Goal: Register for event/course

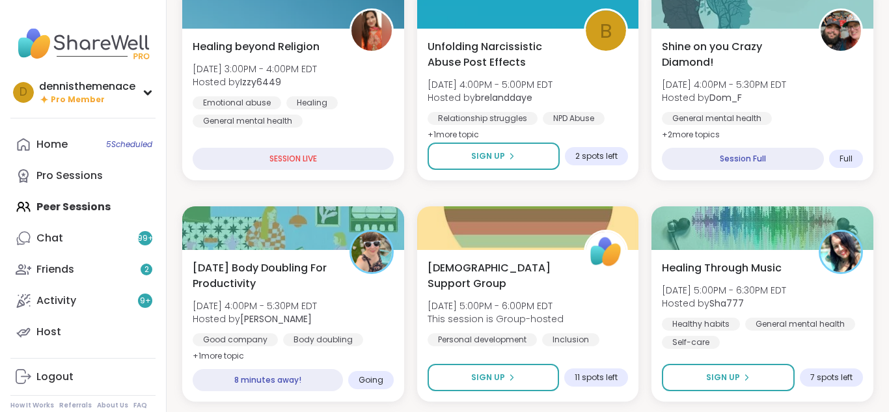
scroll to position [443, 0]
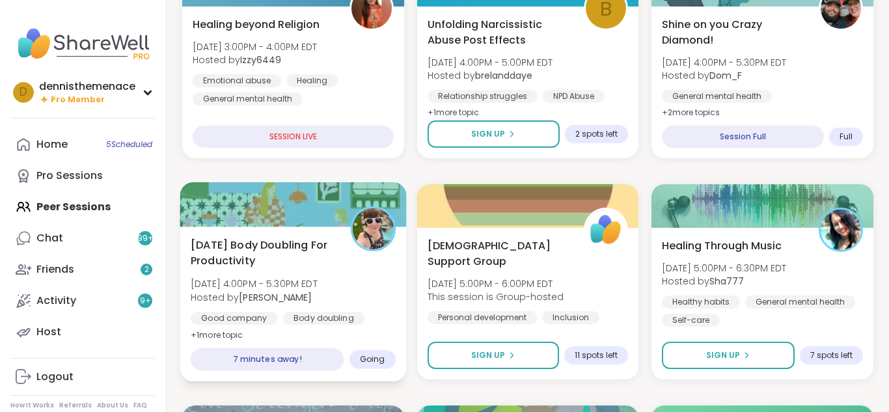
click at [312, 337] on div "Sunday Body Doubling For Productivity Sun, Sep 07 | 4:00PM - 5:30PM EDT Hosted …" at bounding box center [293, 304] width 226 height 155
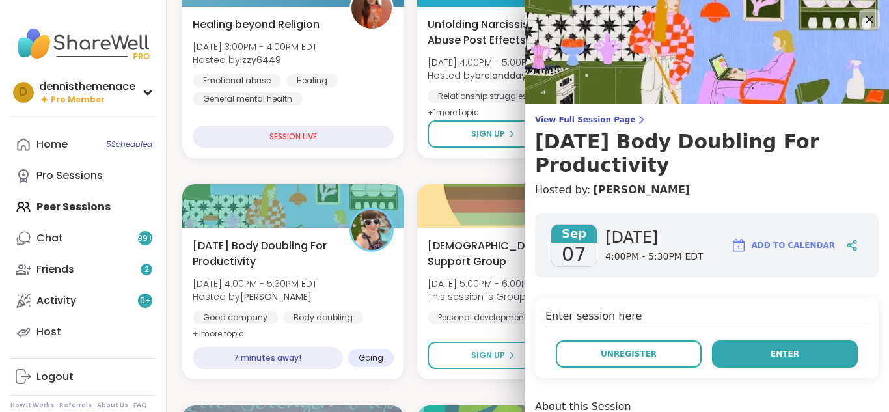
click at [792, 348] on span "Enter" at bounding box center [785, 354] width 29 height 12
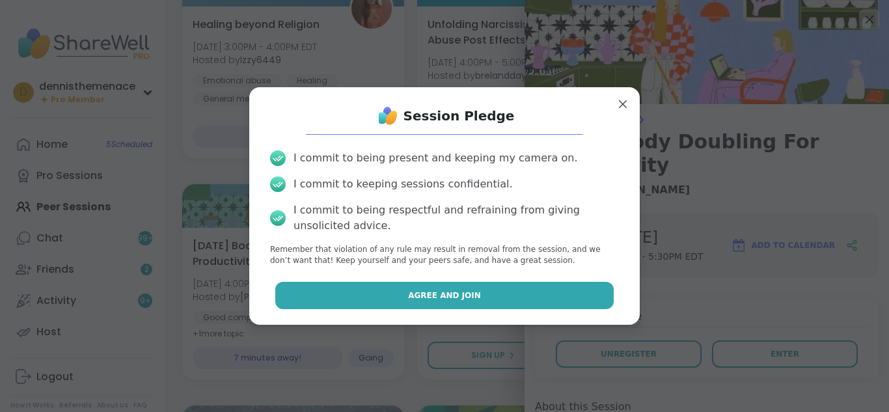
click at [448, 292] on span "Agree and Join" at bounding box center [444, 296] width 73 height 12
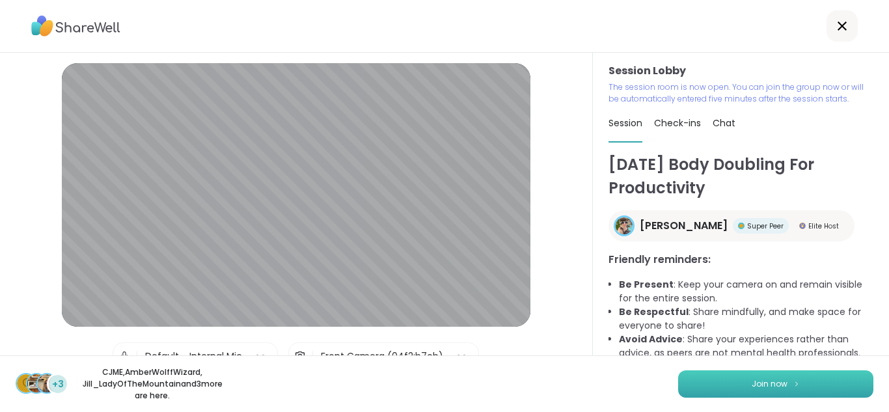
click at [779, 371] on button "Join now" at bounding box center [775, 383] width 195 height 27
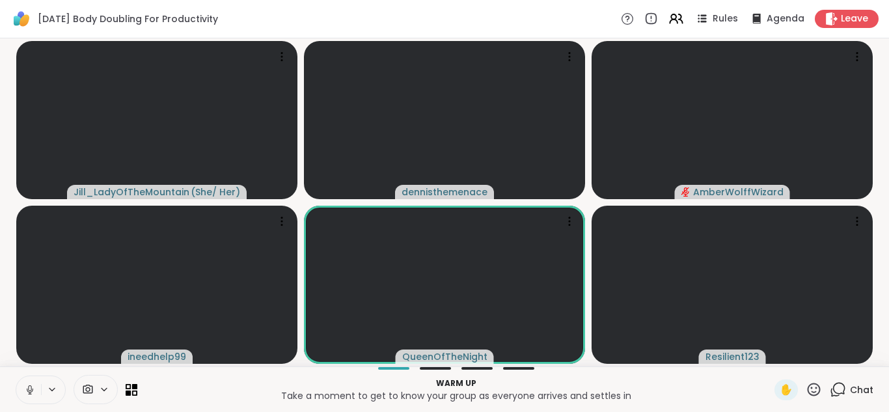
click at [861, 389] on span "Chat" at bounding box center [861, 390] width 23 height 13
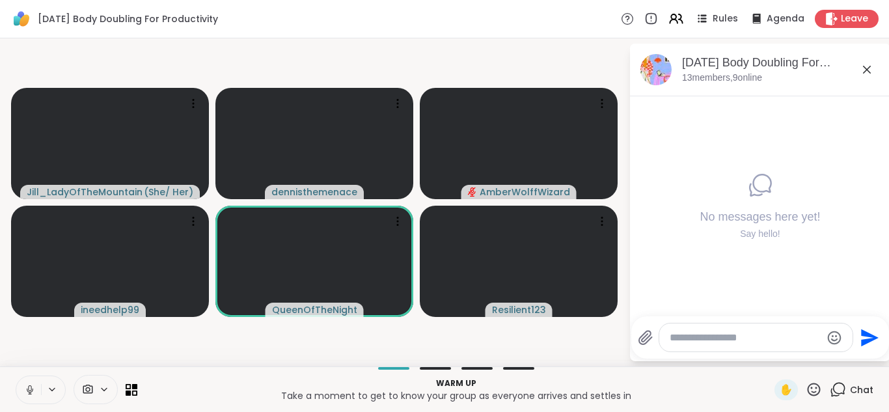
click at [29, 385] on icon at bounding box center [29, 388] width 3 height 6
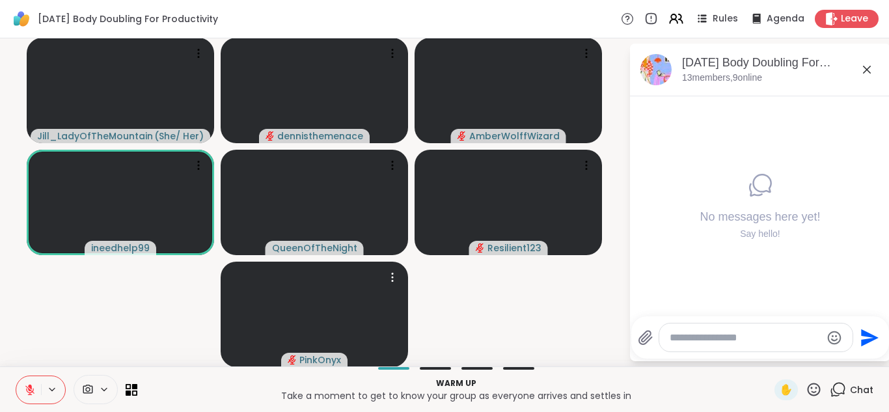
click at [279, 365] on video at bounding box center [315, 314] width 188 height 105
click at [592, 322] on video-player-container "Jill_LadyOfTheMountain ( She/ Her ) dennisthemenace AmberWolffWizard ineedhelp9…" at bounding box center [314, 203] width 613 height 318
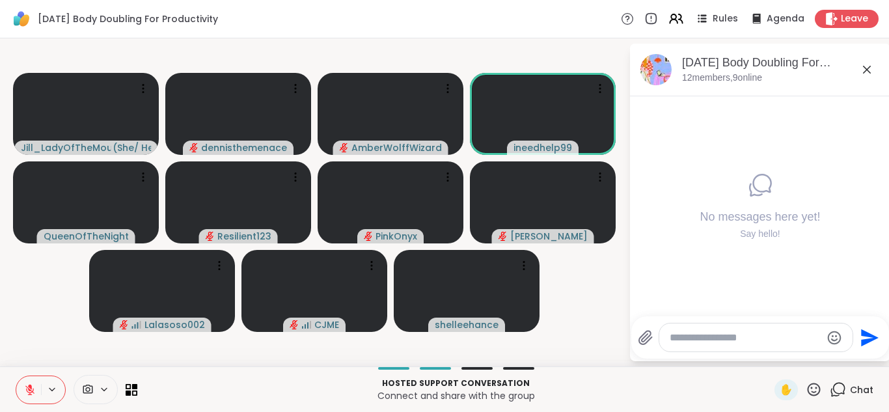
click at [586, 343] on video-player-container "Jill_LadyOfTheMountain ( She/ Her ) dennisthemenace AmberWolffWizard ineedhelp9…" at bounding box center [314, 203] width 613 height 318
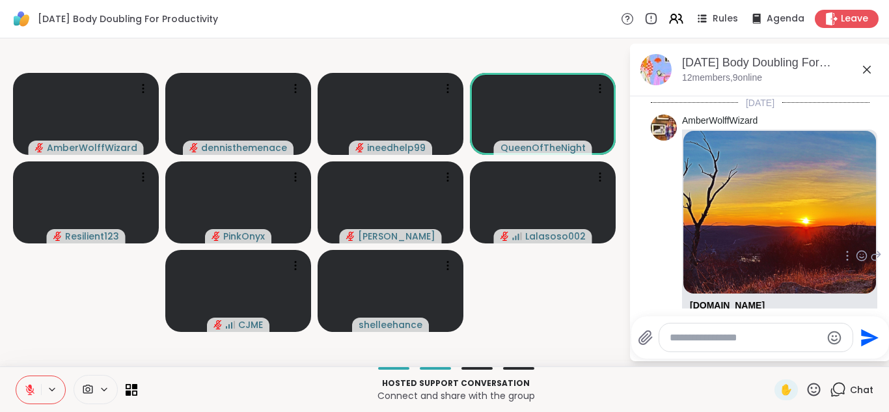
click at [792, 246] on img at bounding box center [780, 212] width 193 height 162
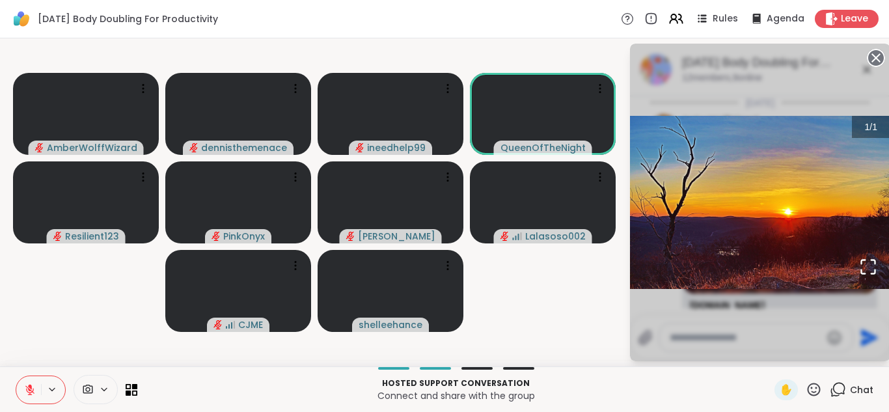
click at [767, 378] on p "Hosted support conversation" at bounding box center [456, 384] width 622 height 12
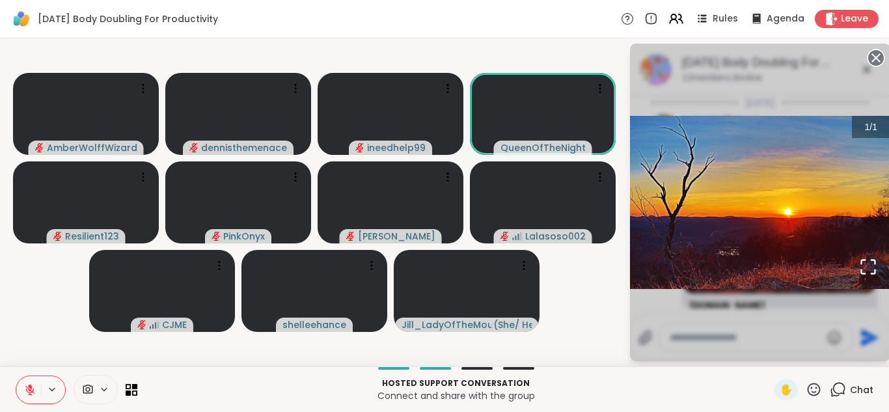
click at [863, 388] on span "Chat" at bounding box center [861, 390] width 23 height 13
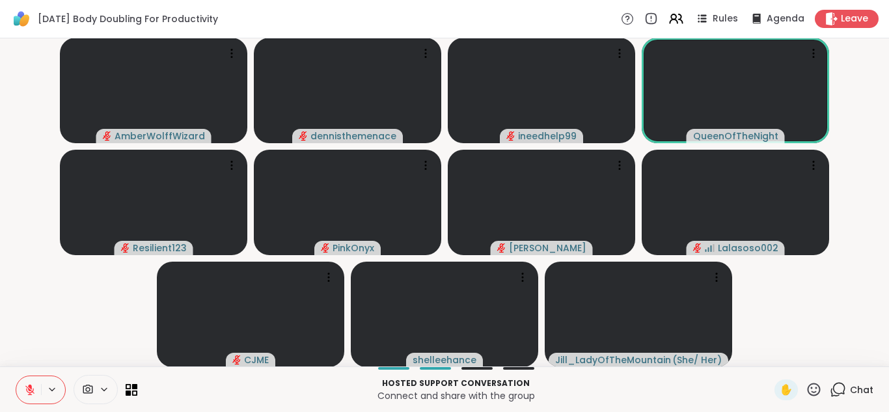
click at [863, 388] on span "Chat" at bounding box center [861, 390] width 23 height 13
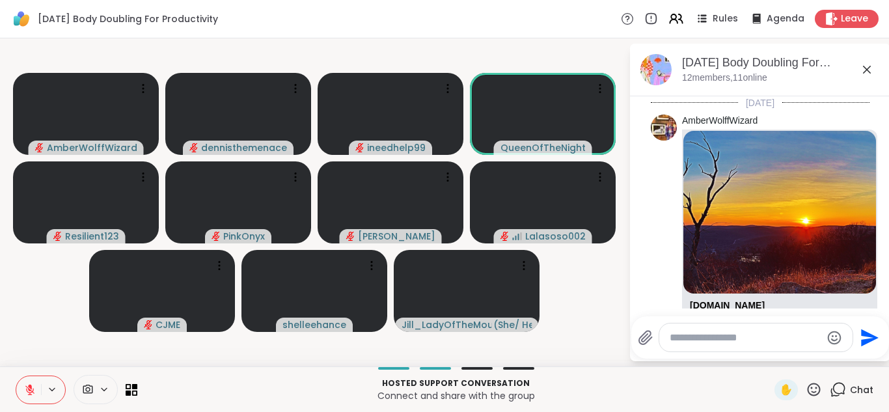
scroll to position [122, 0]
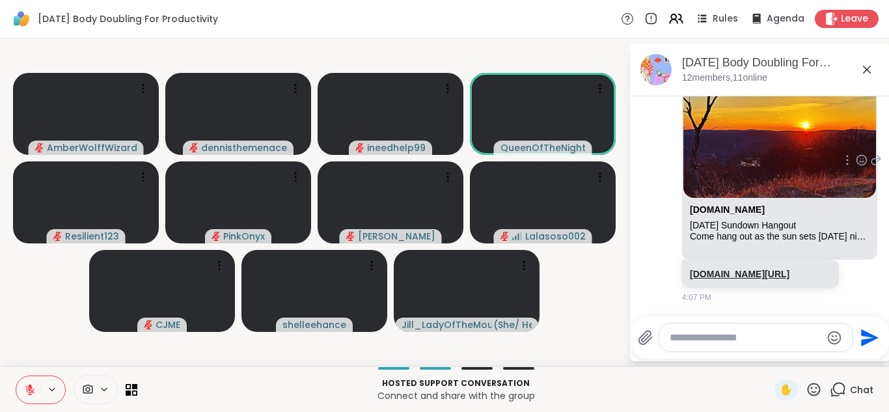
click at [731, 269] on link "[DOMAIN_NAME][URL]" at bounding box center [740, 274] width 100 height 10
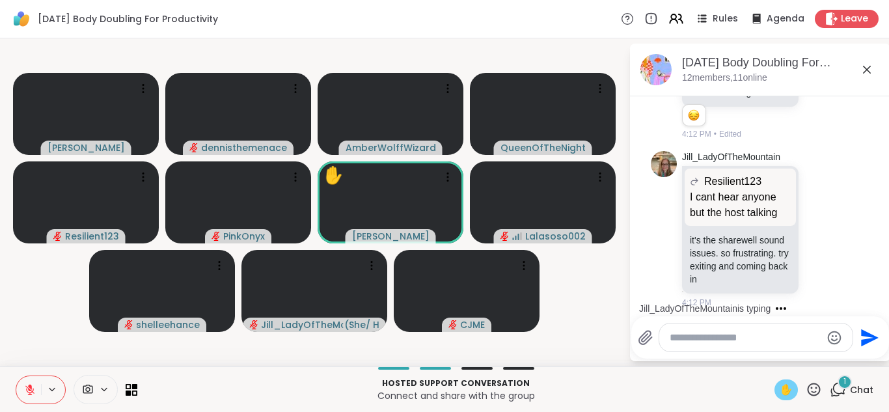
scroll to position [556, 0]
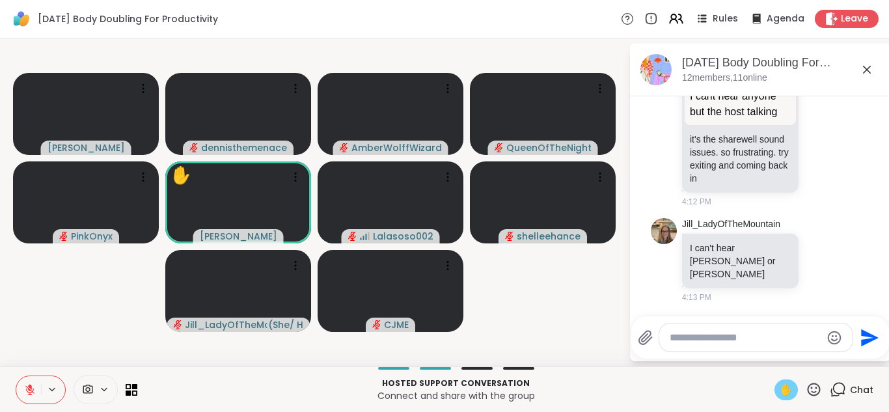
click at [787, 390] on span "✋" at bounding box center [786, 390] width 13 height 16
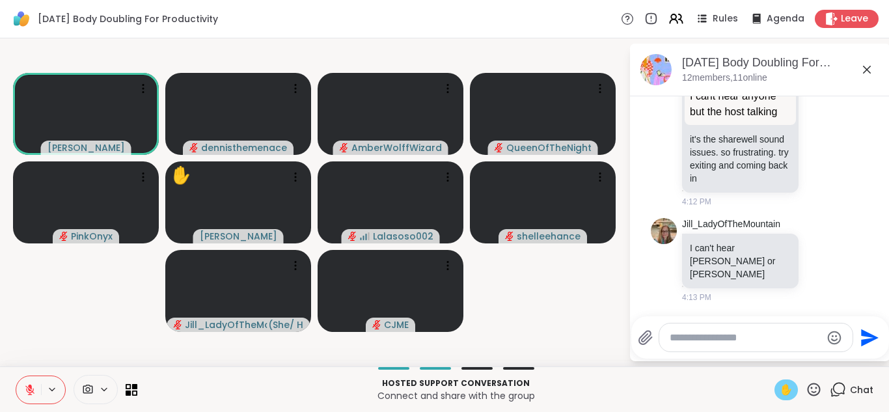
click at [791, 387] on span "✋" at bounding box center [786, 390] width 13 height 16
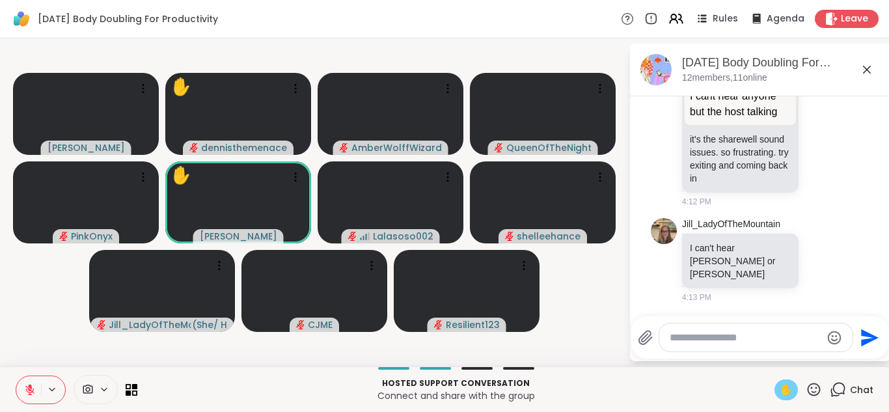
click at [25, 392] on icon at bounding box center [30, 390] width 12 height 12
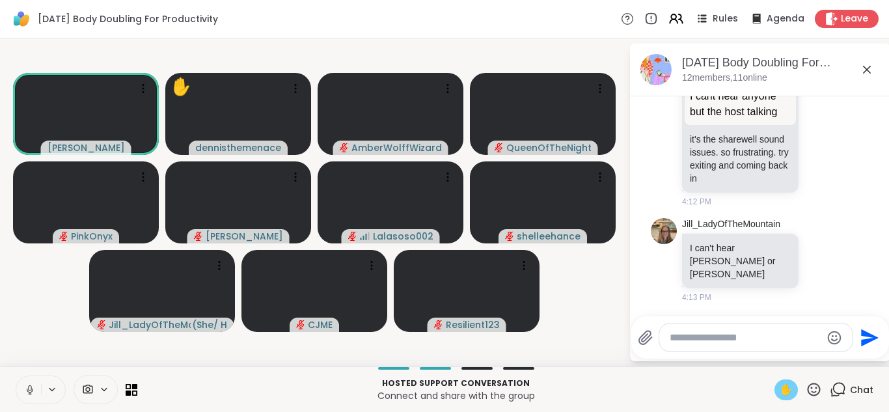
click at [32, 395] on icon at bounding box center [30, 390] width 12 height 12
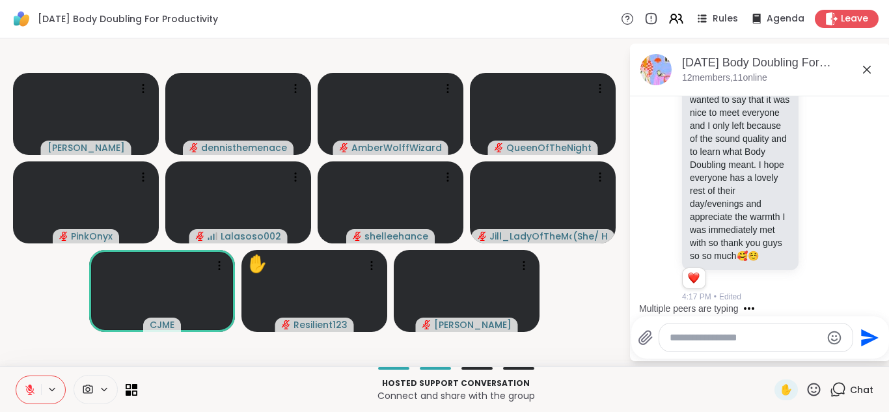
scroll to position [896, 0]
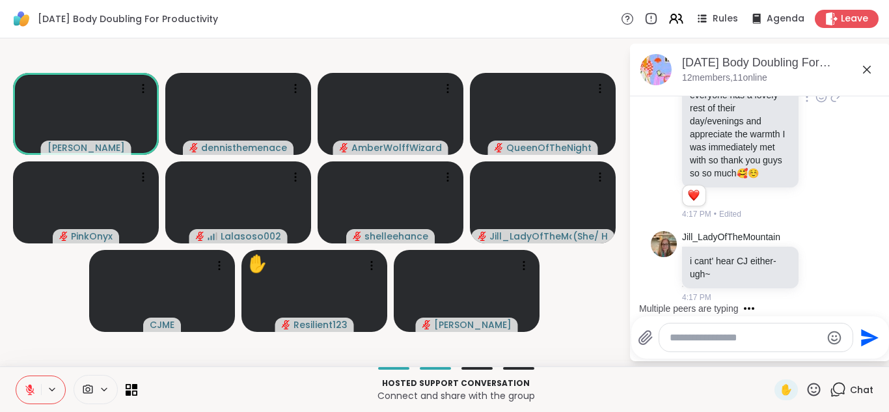
click at [843, 107] on div "i ineedhelp99 Hey everyone! Just wanted to say that it was nice to meet everyon…" at bounding box center [760, 97] width 219 height 257
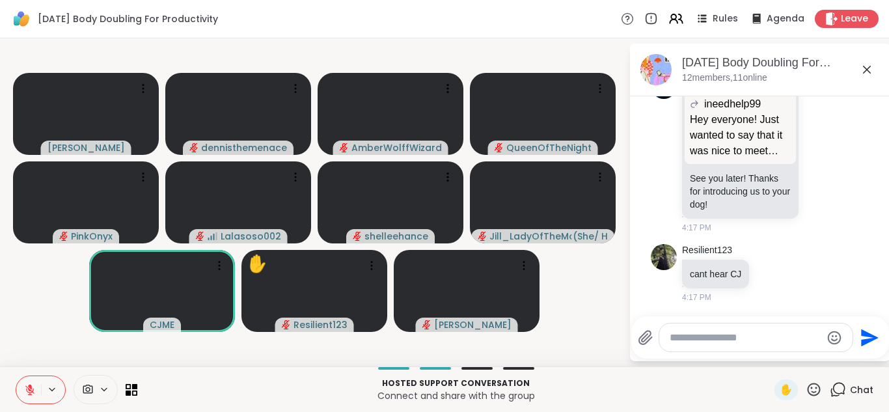
scroll to position [3, 0]
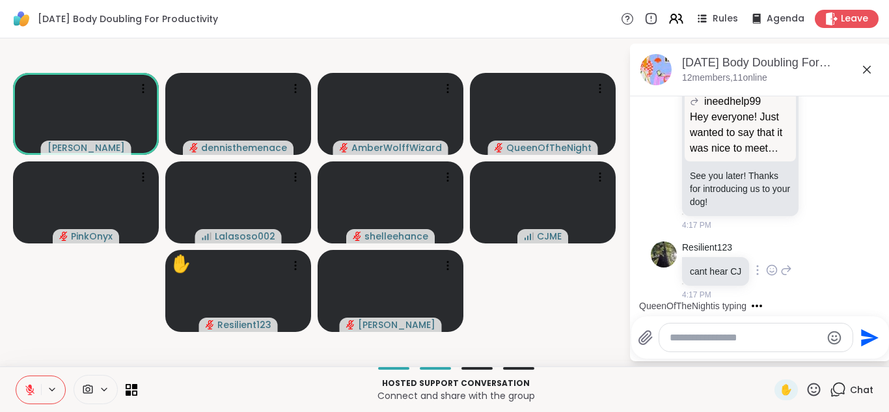
click at [867, 248] on div "Resilient123 cant hear CJ 4:17 PM" at bounding box center [760, 271] width 219 height 70
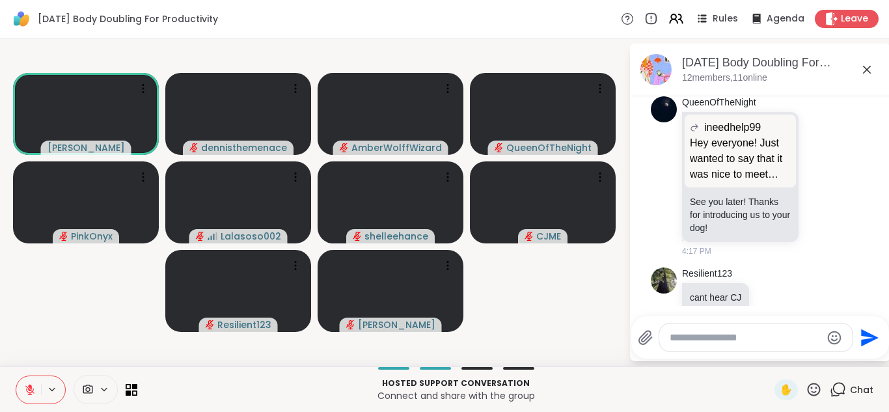
scroll to position [1219, 0]
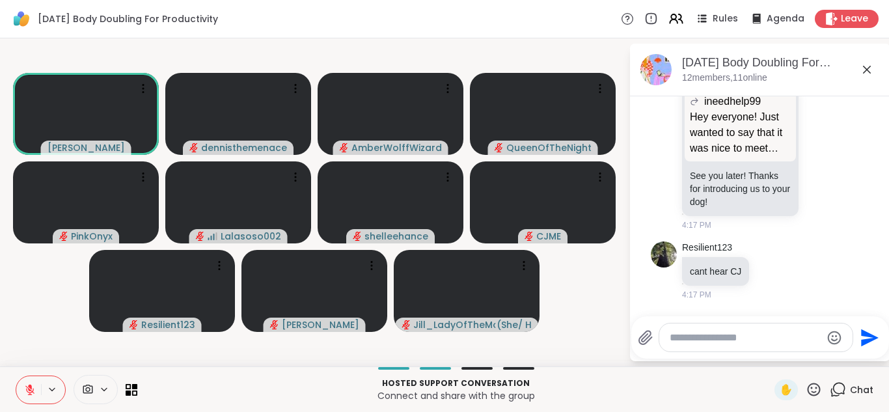
click at [28, 389] on icon at bounding box center [30, 390] width 12 height 12
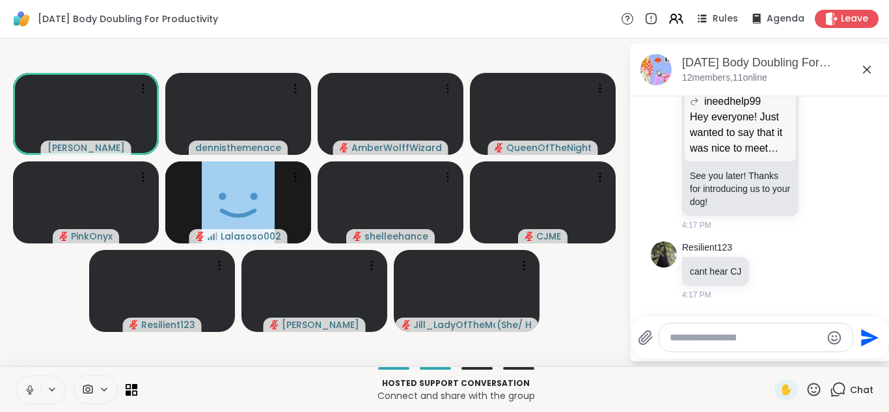
click at [29, 387] on icon at bounding box center [29, 388] width 3 height 6
click at [96, 408] on div "Hosted support conversation Connect and share with the group ✋ Chat" at bounding box center [444, 390] width 889 height 46
click at [653, 18] on icon at bounding box center [651, 19] width 14 height 14
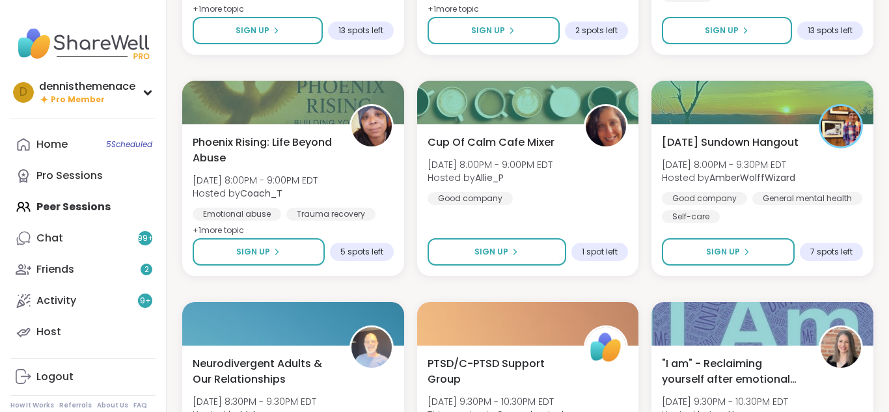
scroll to position [1433, 0]
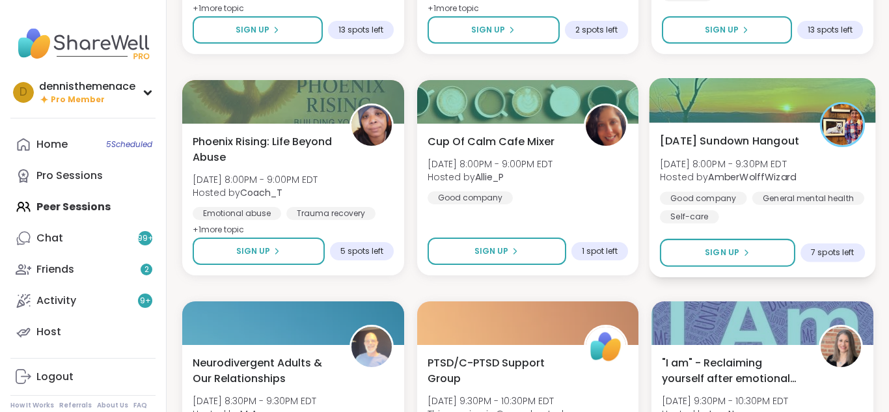
click at [757, 199] on div "General mental health" at bounding box center [809, 197] width 112 height 13
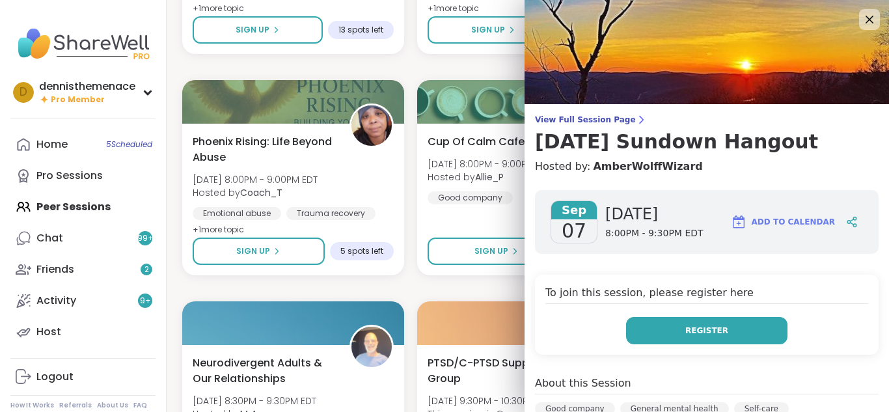
click at [702, 333] on span "Register" at bounding box center [707, 331] width 43 height 12
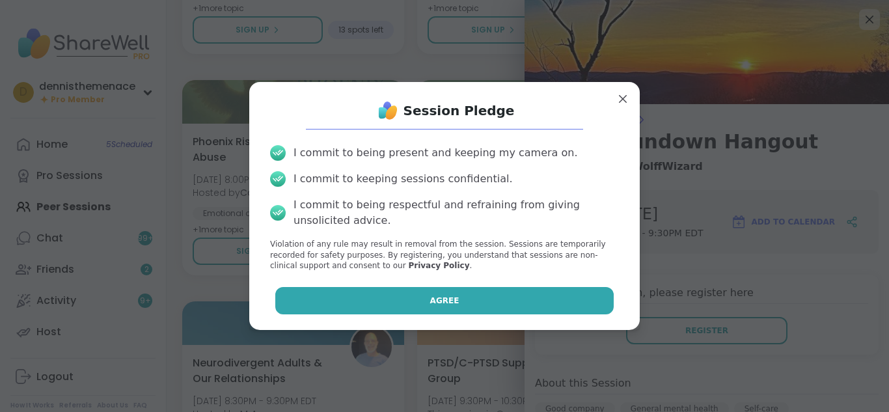
click at [484, 303] on button "Agree" at bounding box center [444, 300] width 339 height 27
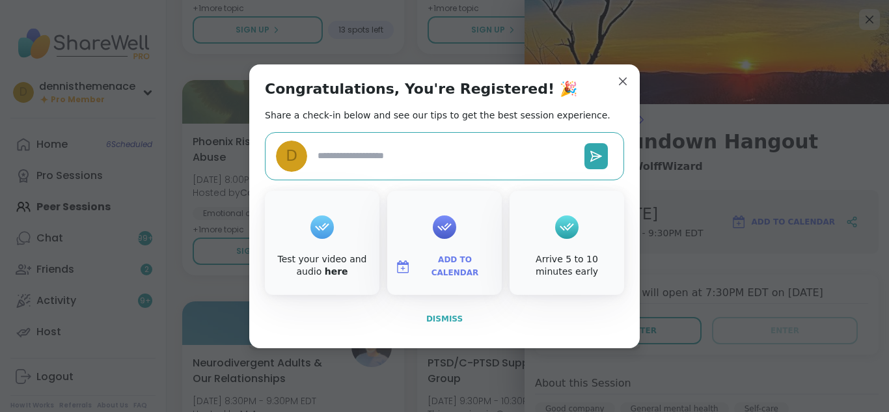
click at [451, 322] on span "Dismiss" at bounding box center [444, 318] width 36 height 9
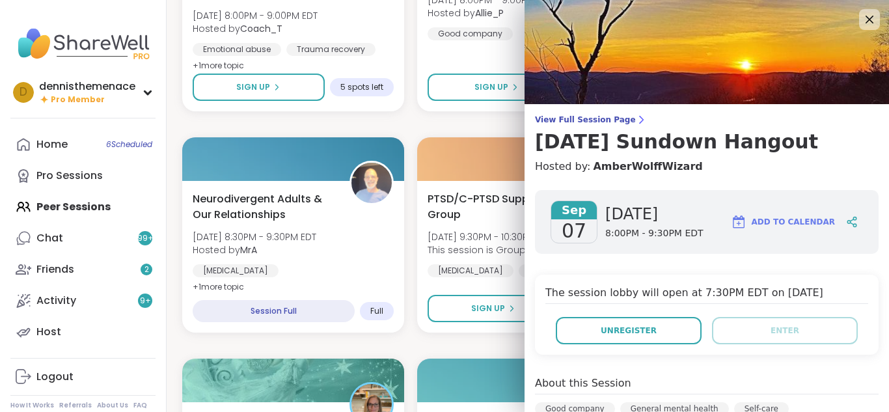
scroll to position [1615, 0]
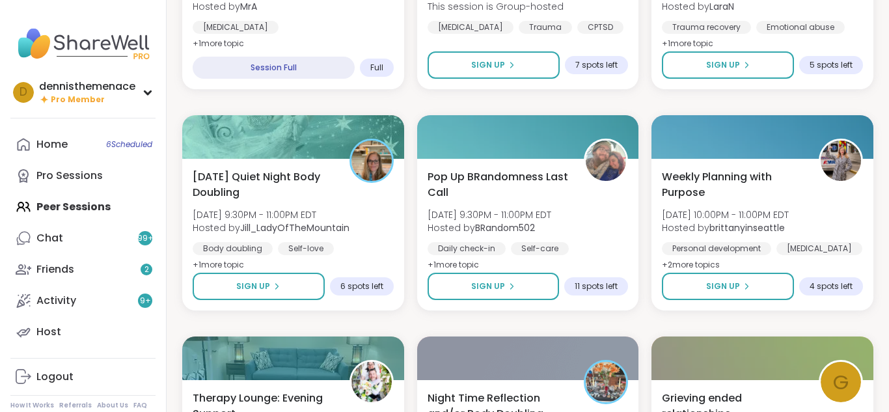
scroll to position [1875, 0]
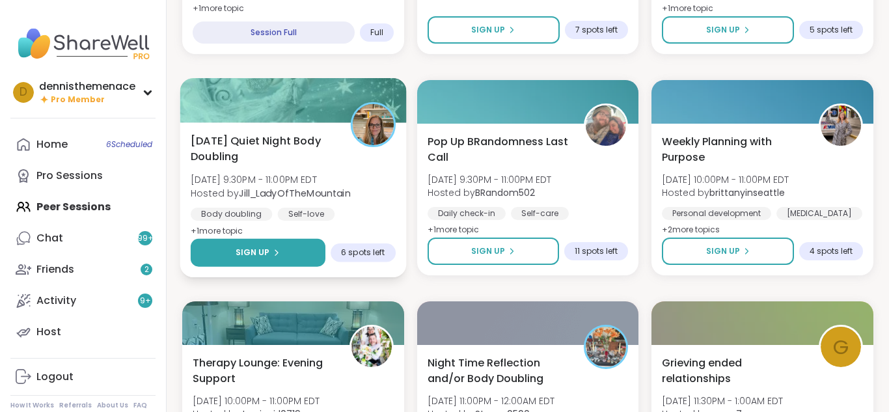
click at [275, 244] on button "Sign Up" at bounding box center [258, 253] width 135 height 28
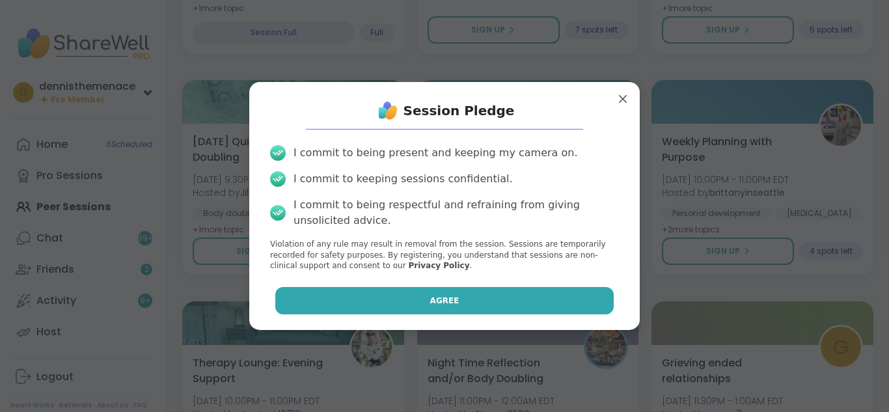
click at [447, 300] on span "Agree" at bounding box center [444, 301] width 29 height 12
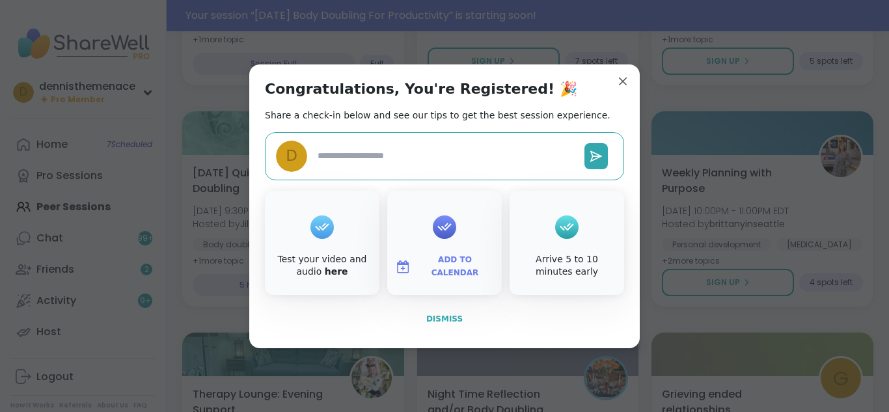
scroll to position [1907, 0]
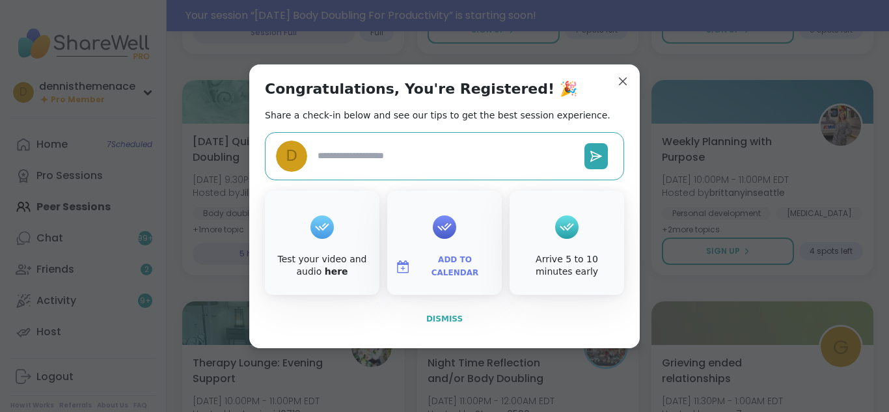
click at [446, 315] on span "Dismiss" at bounding box center [444, 318] width 36 height 9
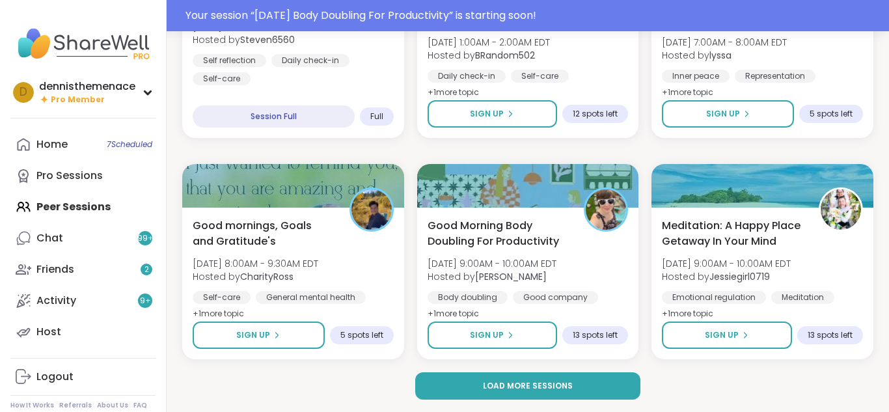
scroll to position [2487, 0]
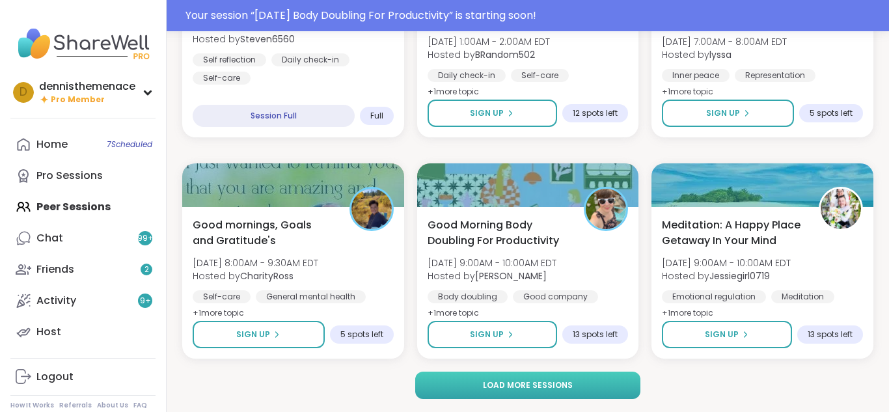
click at [513, 385] on span "Load more sessions" at bounding box center [528, 386] width 90 height 12
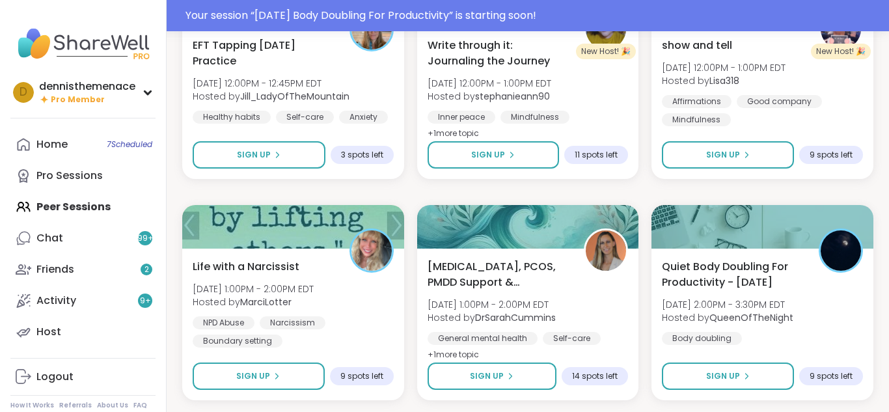
scroll to position [3555, 0]
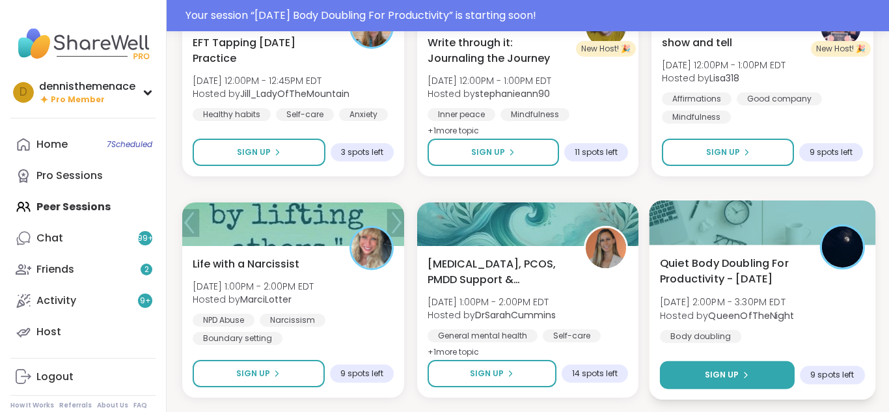
click at [725, 372] on span "Sign Up" at bounding box center [722, 375] width 35 height 12
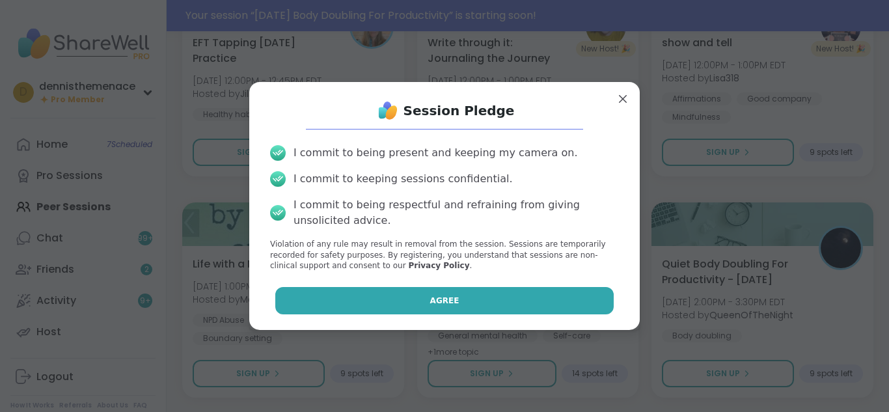
click at [442, 299] on span "Agree" at bounding box center [444, 301] width 29 height 12
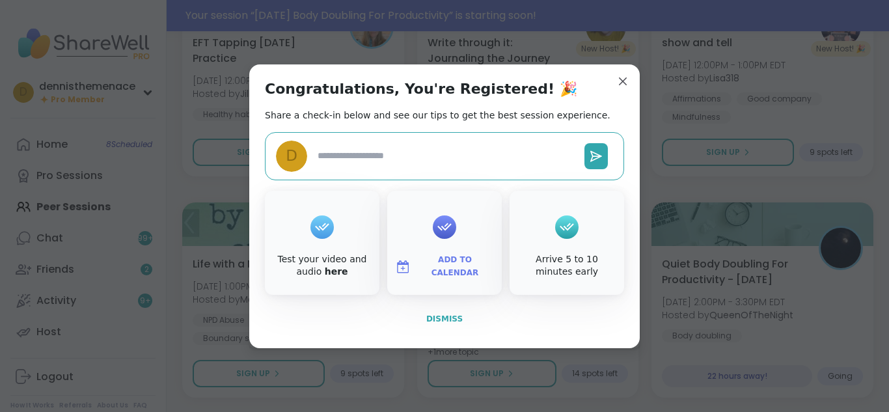
click at [445, 314] on span "Dismiss" at bounding box center [444, 318] width 36 height 9
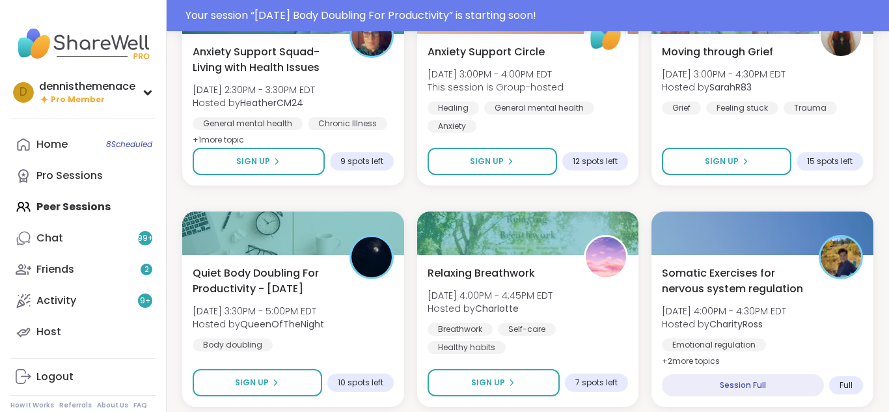
scroll to position [4024, 0]
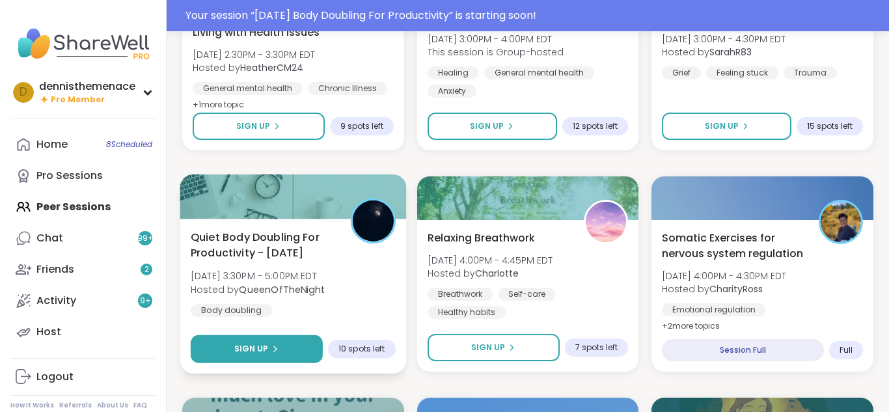
click at [276, 345] on icon at bounding box center [276, 349] width 8 height 8
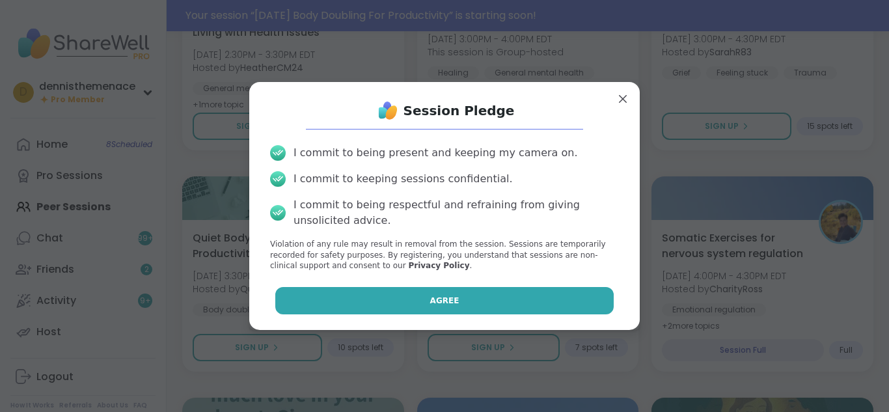
click at [441, 302] on span "Agree" at bounding box center [444, 301] width 29 height 12
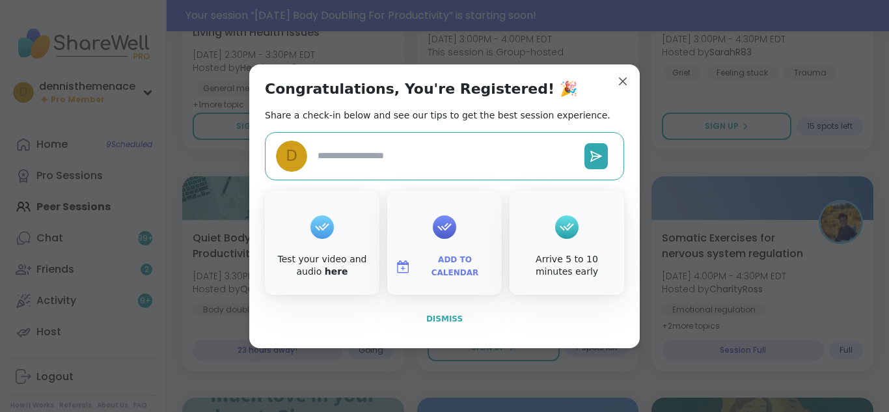
click at [445, 314] on span "Dismiss" at bounding box center [444, 318] width 36 height 9
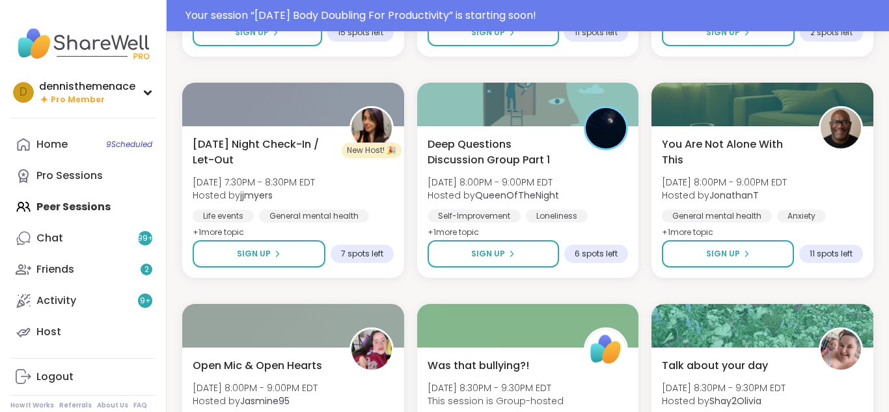
scroll to position [5066, 0]
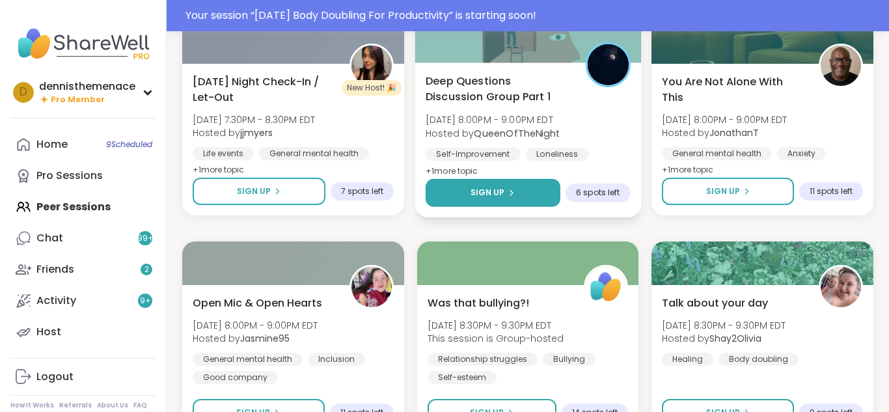
click at [501, 199] on button "Sign Up" at bounding box center [493, 193] width 135 height 28
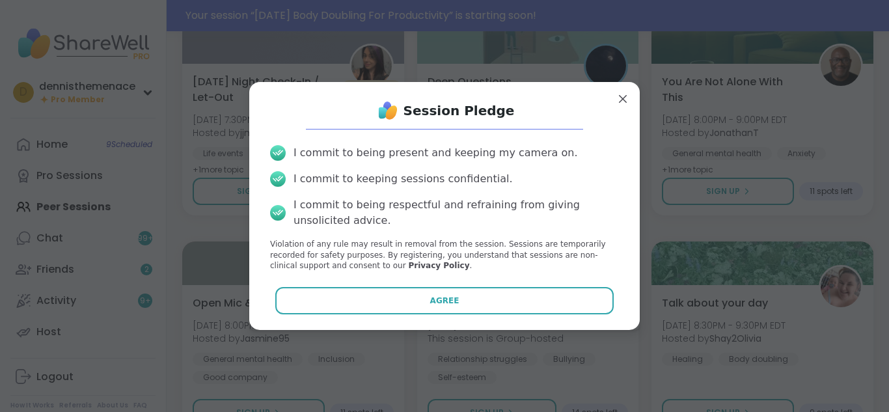
click at [501, 199] on div "I commit to being respectful and refraining from giving unsolicited advice." at bounding box center [457, 212] width 326 height 31
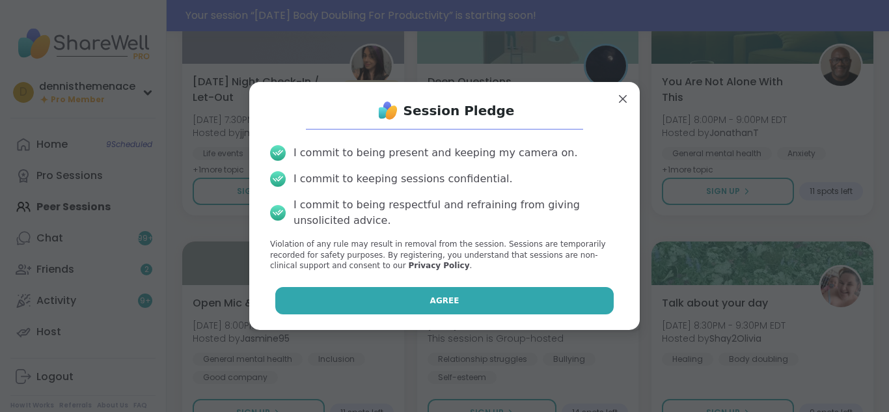
click at [432, 309] on button "Agree" at bounding box center [444, 300] width 339 height 27
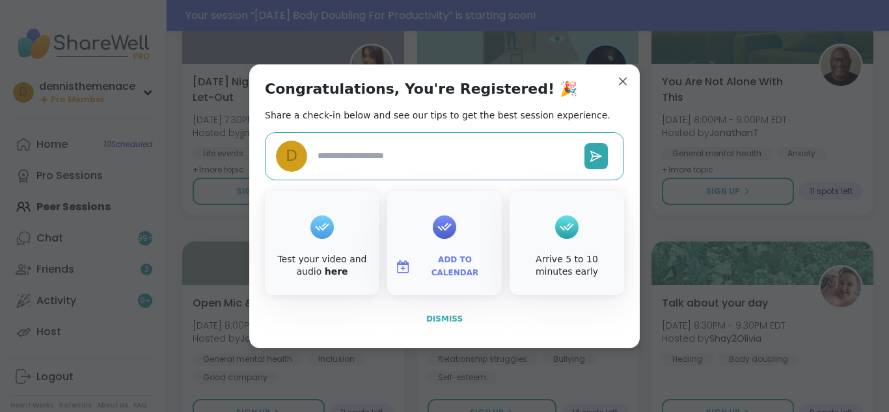
click at [445, 321] on span "Dismiss" at bounding box center [444, 318] width 36 height 9
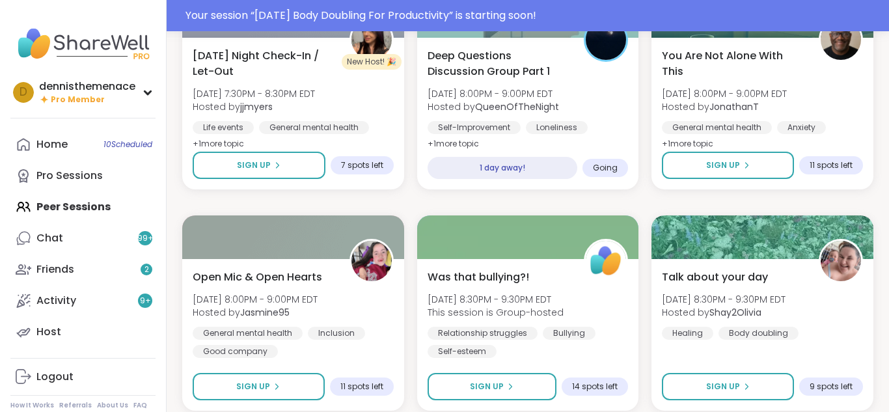
scroll to position [5144, 0]
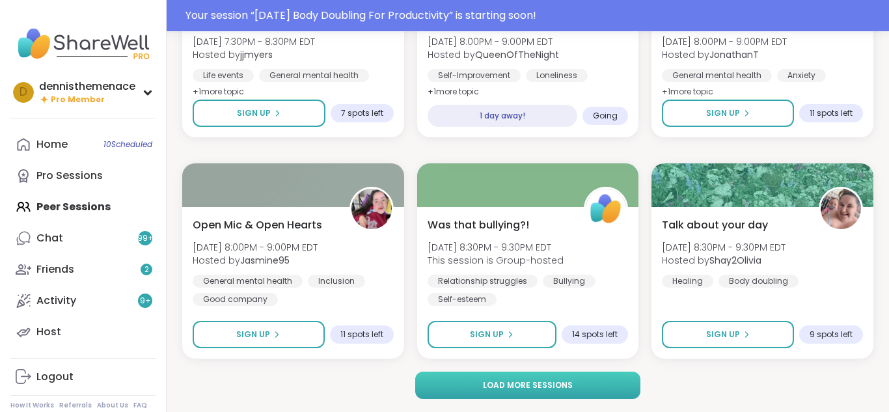
click at [529, 378] on button "Load more sessions" at bounding box center [527, 385] width 225 height 27
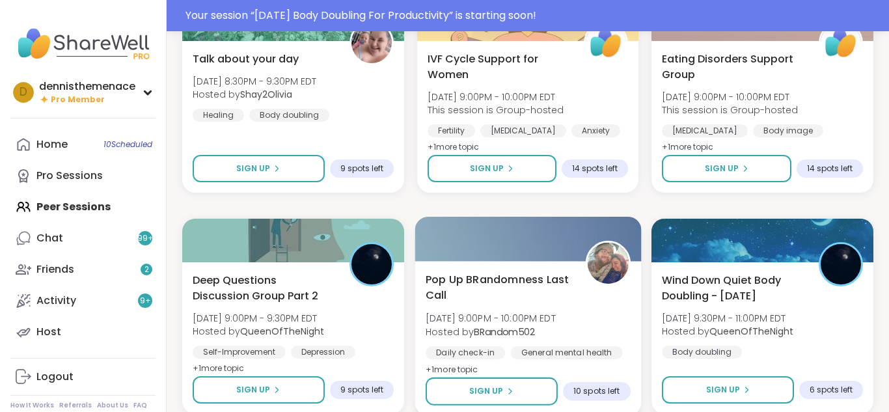
scroll to position [5535, 0]
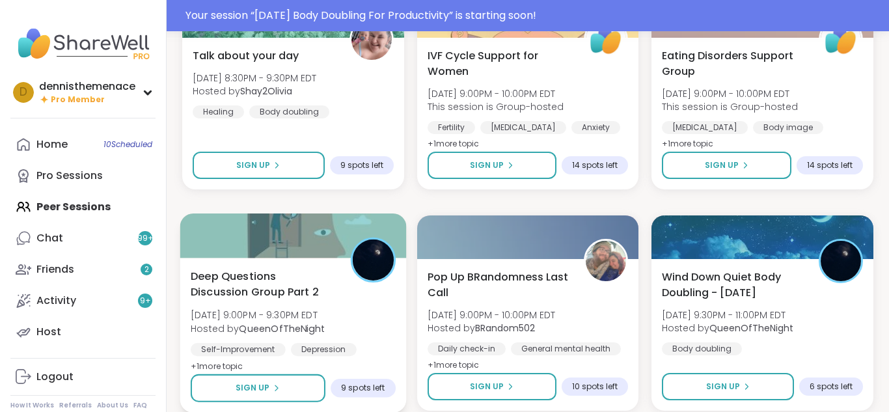
click at [283, 331] on b "QueenOfTheNight" at bounding box center [282, 328] width 86 height 13
click at [280, 387] on button "Sign Up" at bounding box center [258, 388] width 135 height 28
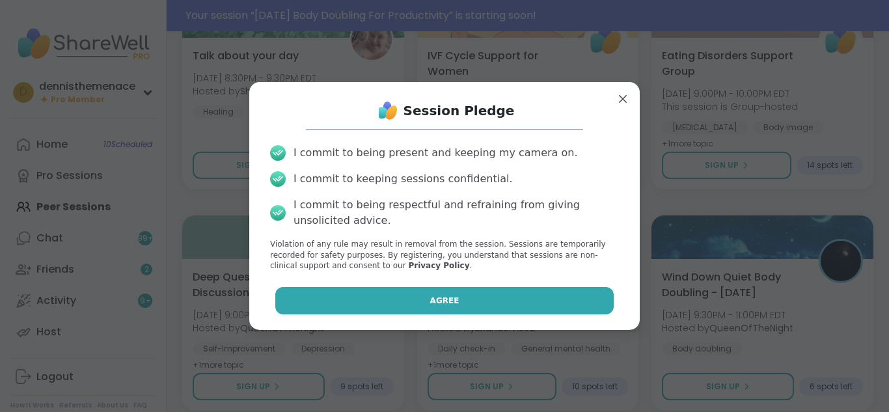
click at [464, 295] on button "Agree" at bounding box center [444, 300] width 339 height 27
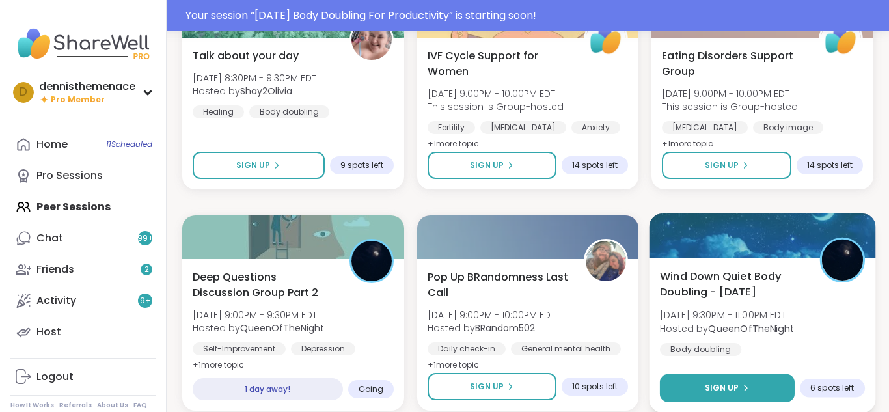
click at [734, 385] on span "Sign Up" at bounding box center [722, 388] width 35 height 12
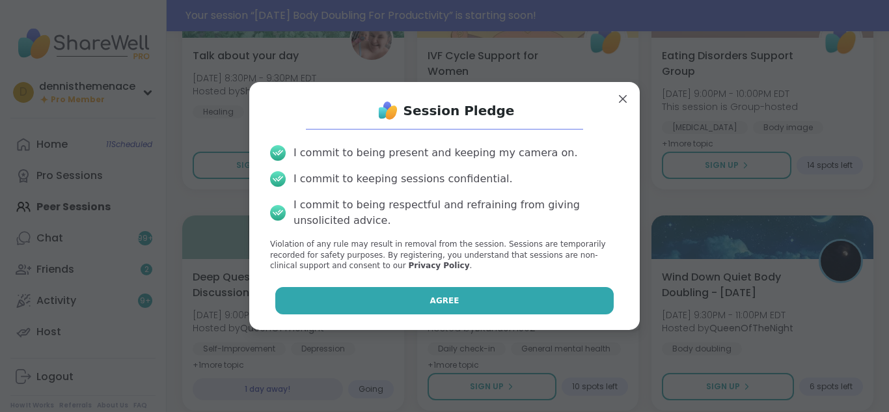
click at [441, 299] on span "Agree" at bounding box center [444, 301] width 29 height 12
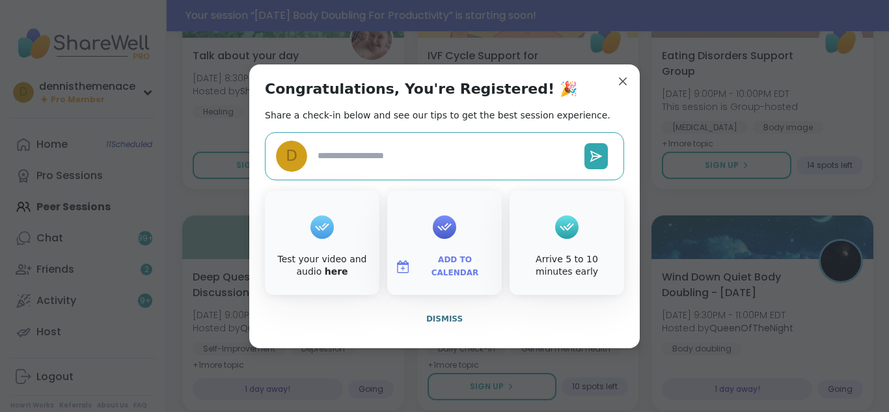
type textarea "*"
click at [446, 316] on span "Dismiss" at bounding box center [444, 318] width 36 height 9
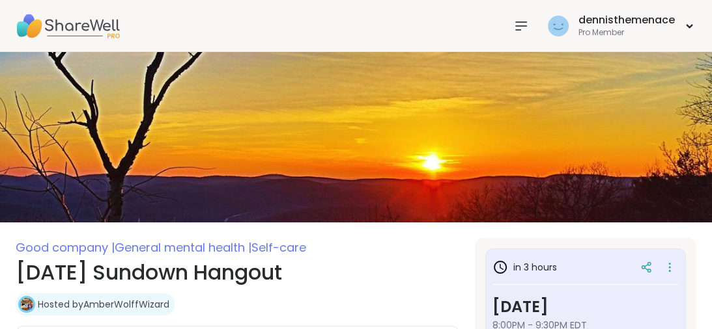
type textarea "*"
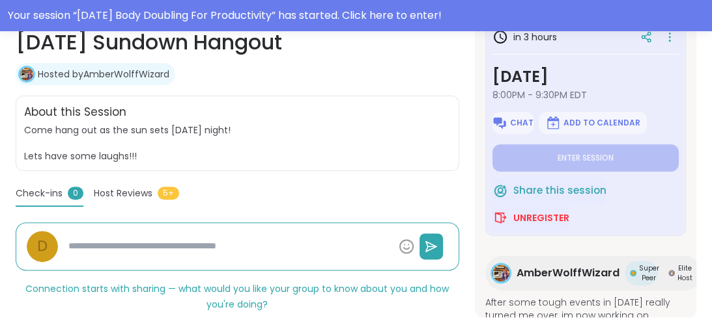
scroll to position [271, 0]
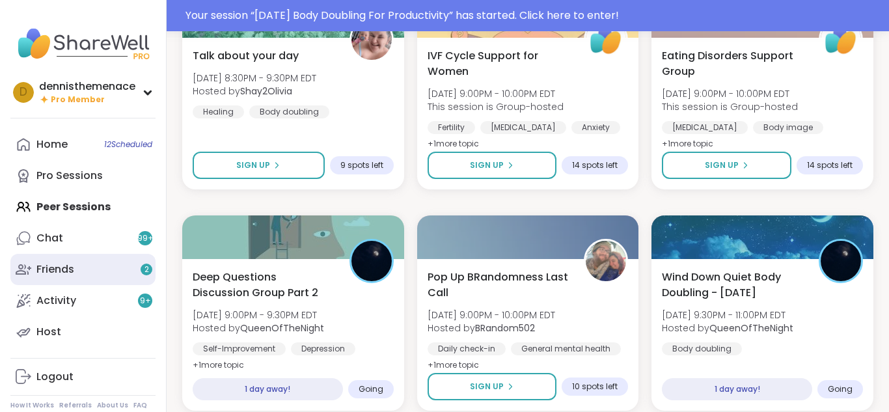
click at [54, 272] on div "Friends 2" at bounding box center [55, 269] width 38 height 14
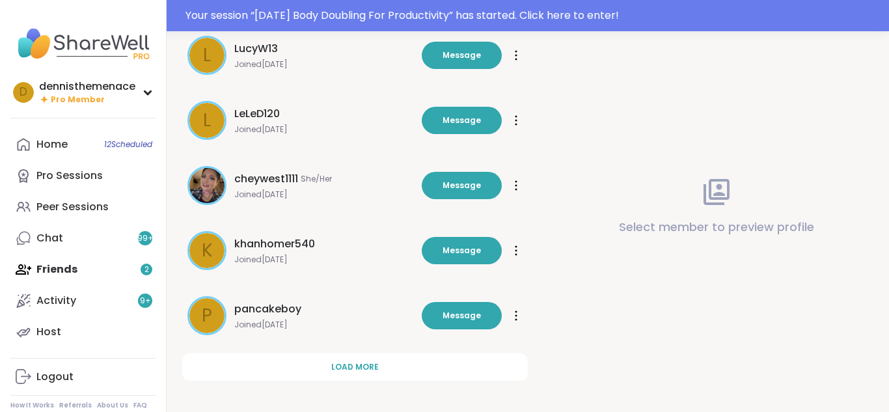
scroll to position [456, 0]
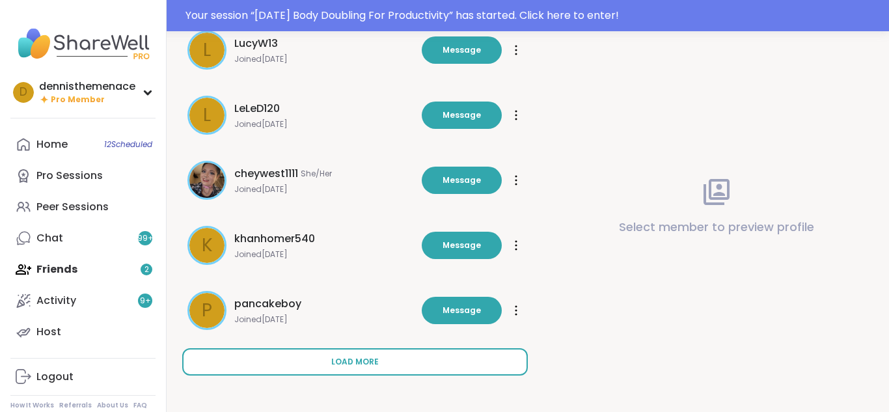
click at [363, 357] on span "Load more" at bounding box center [355, 362] width 48 height 12
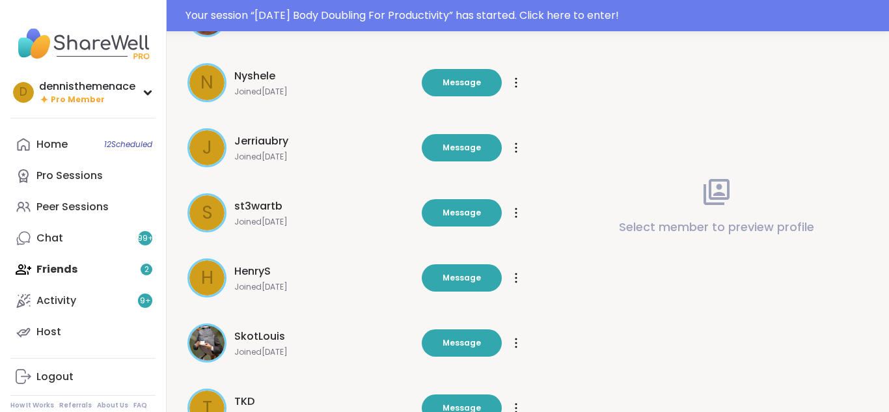
scroll to position [1107, 0]
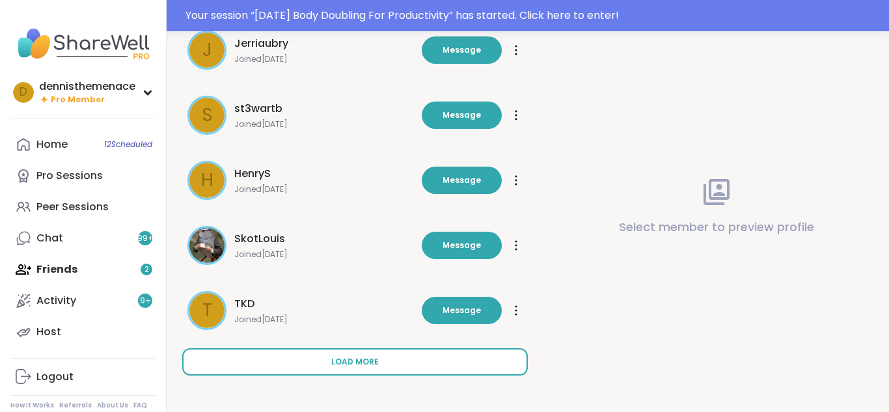
click at [361, 359] on span "Load more" at bounding box center [355, 362] width 48 height 12
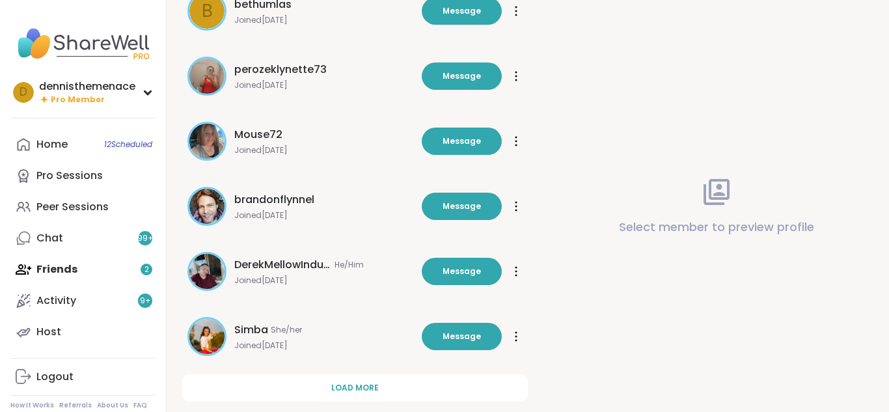
scroll to position [1727, 0]
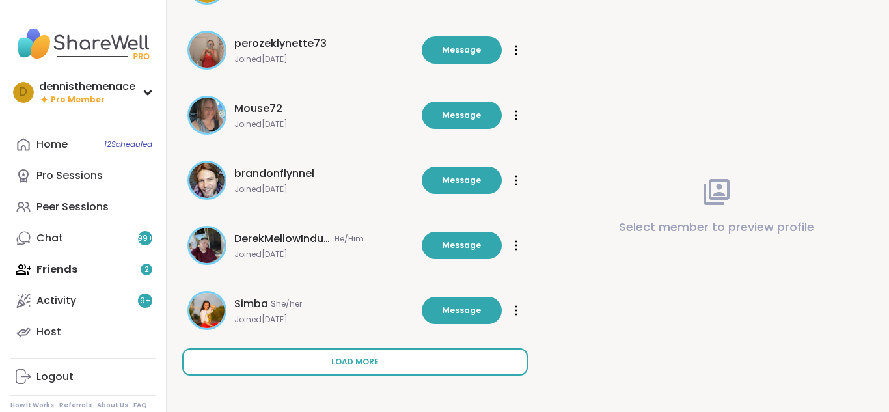
click at [337, 367] on span "Load more" at bounding box center [355, 362] width 48 height 12
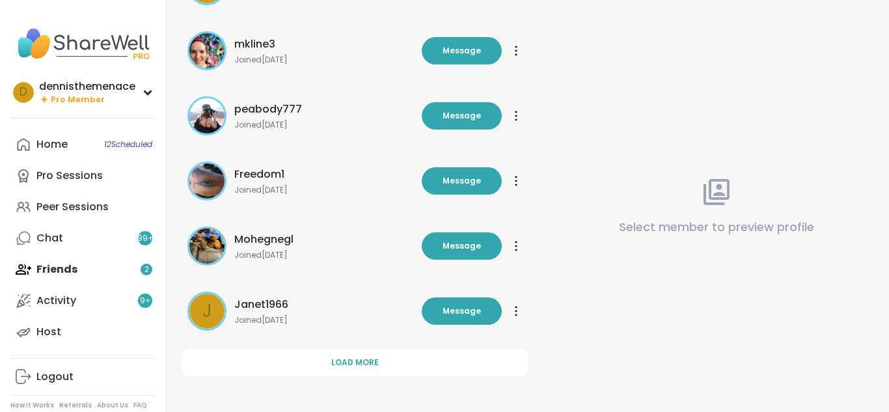
scroll to position [2378, 0]
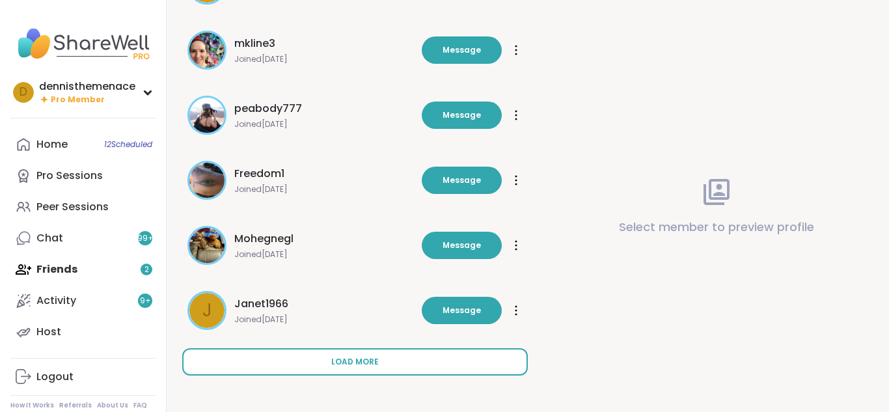
click at [359, 359] on span "Load more" at bounding box center [355, 362] width 48 height 12
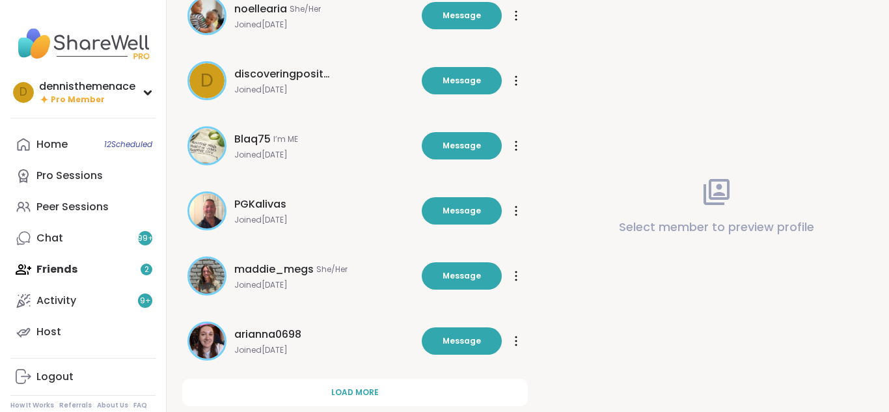
scroll to position [3003, 0]
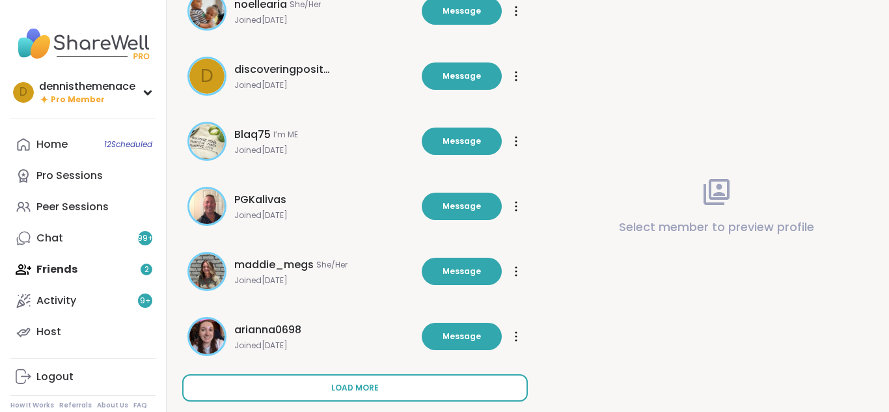
click at [348, 390] on span "Load more" at bounding box center [355, 388] width 48 height 12
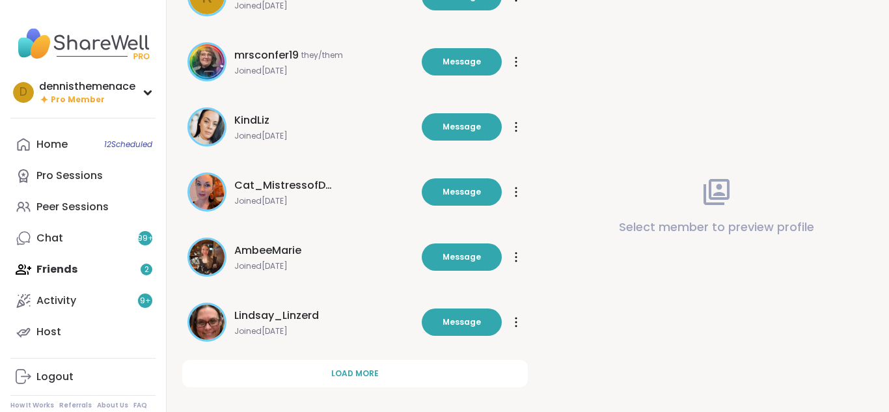
scroll to position [3680, 0]
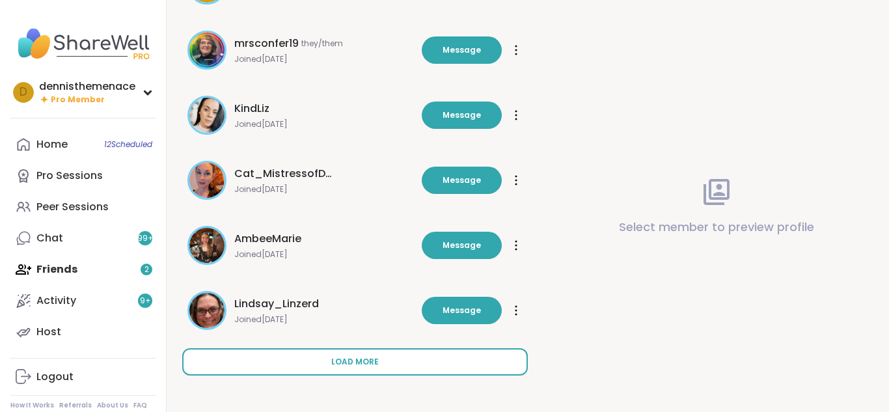
click at [357, 365] on span "Load more" at bounding box center [355, 362] width 48 height 12
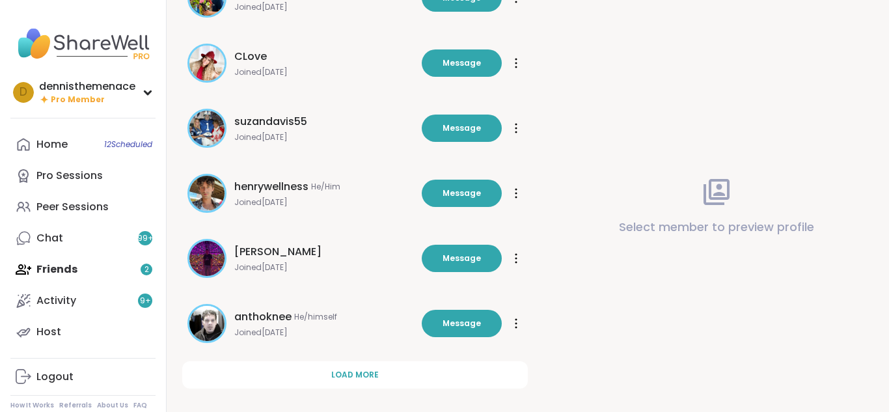
scroll to position [4331, 0]
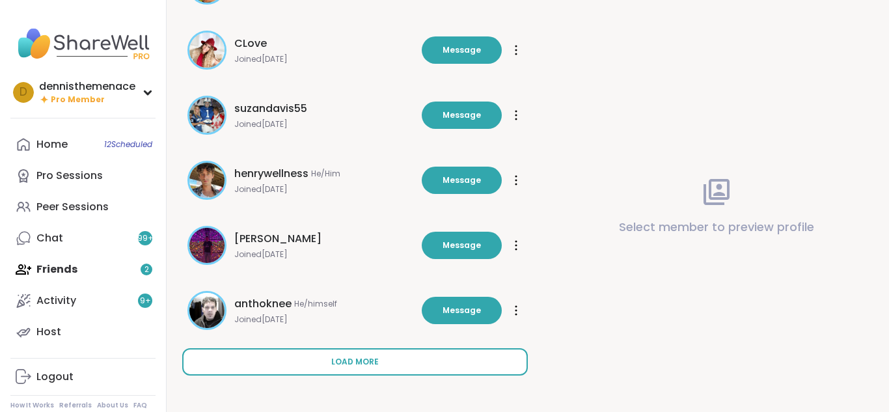
click at [356, 369] on button "Load more" at bounding box center [355, 361] width 346 height 27
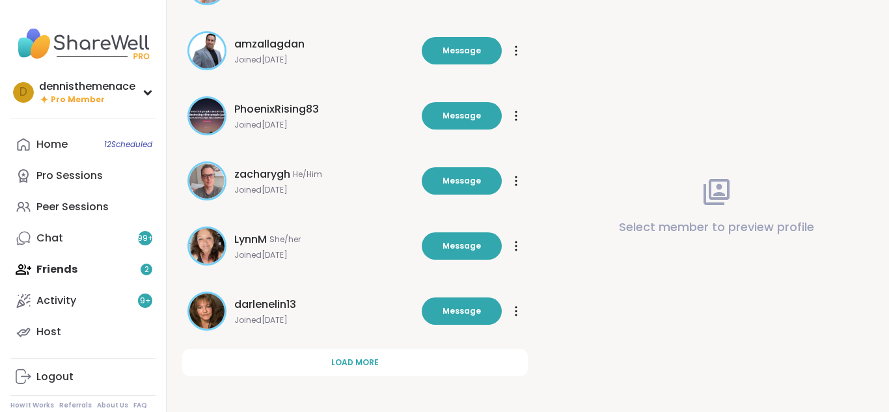
scroll to position [4982, 0]
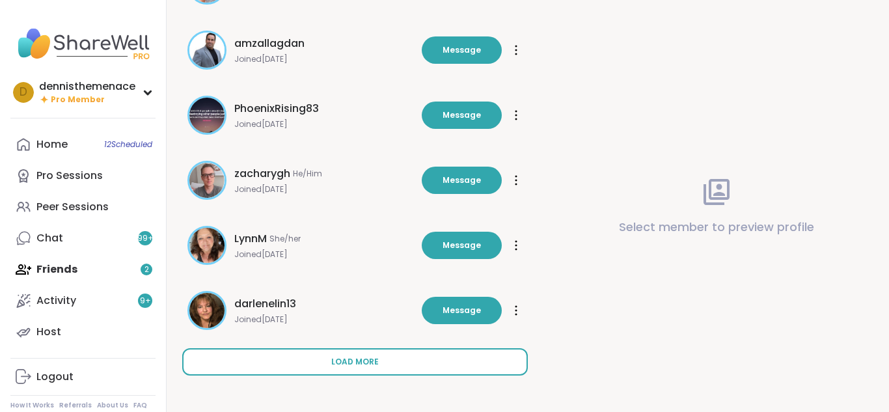
click at [360, 363] on span "Load more" at bounding box center [355, 362] width 48 height 12
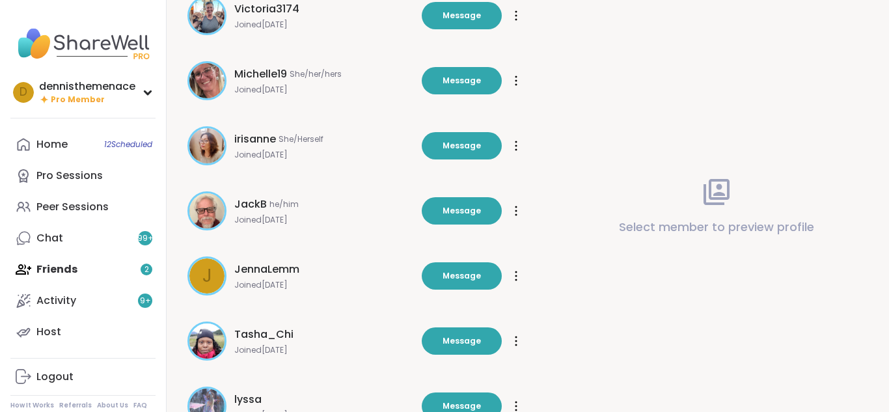
scroll to position [5608, 0]
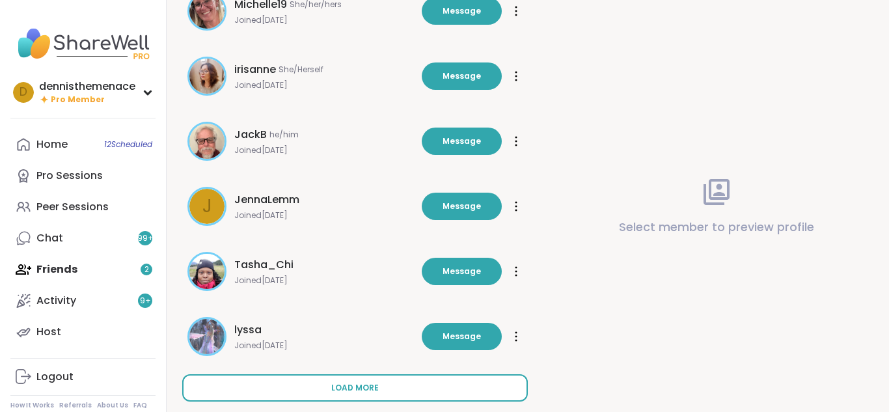
click at [353, 387] on span "Load more" at bounding box center [355, 388] width 48 height 12
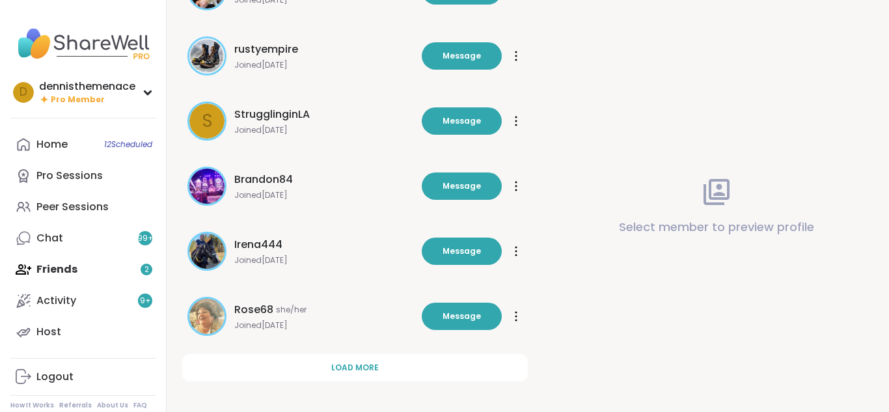
scroll to position [6285, 0]
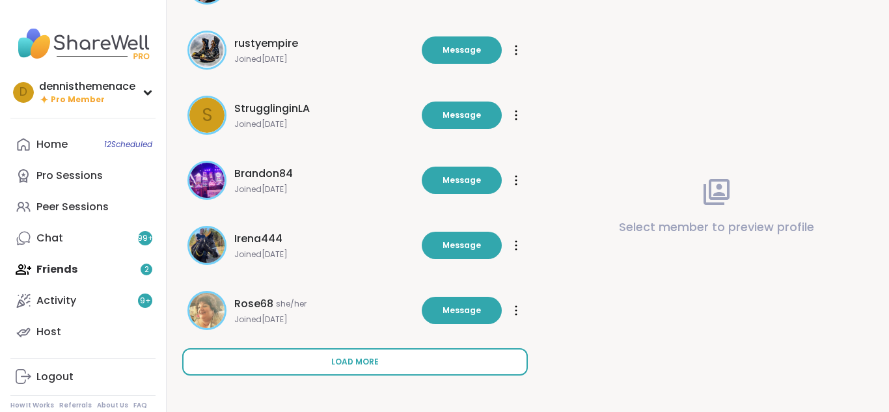
click at [368, 361] on span "Load more" at bounding box center [355, 362] width 48 height 12
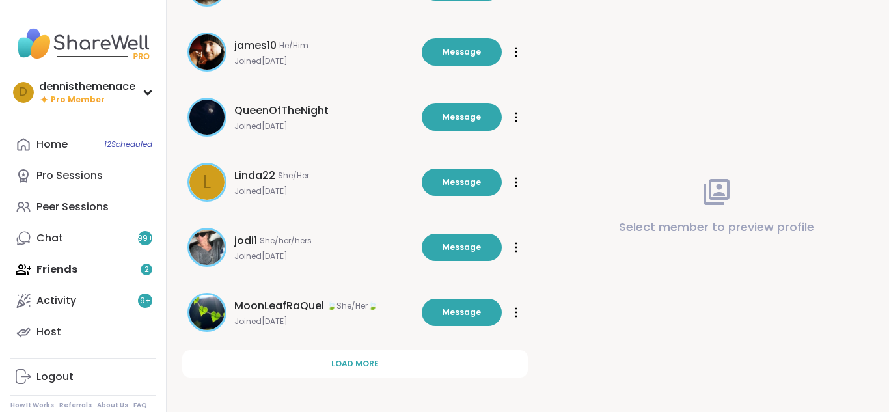
scroll to position [6936, 0]
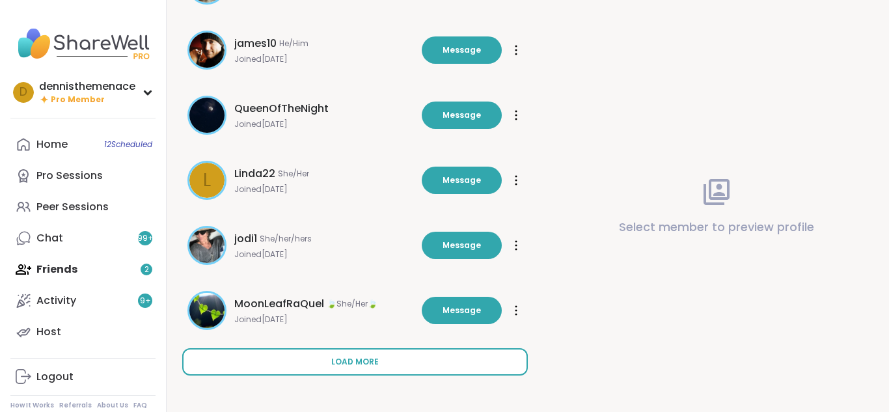
click at [360, 361] on span "Load more" at bounding box center [355, 362] width 48 height 12
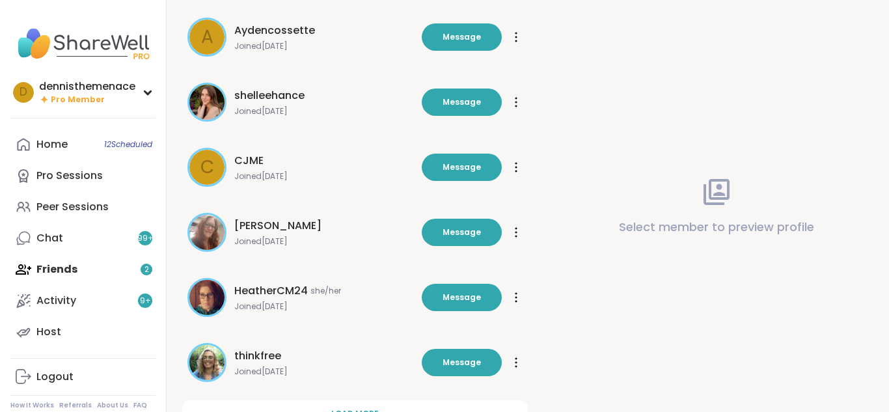
scroll to position [7587, 0]
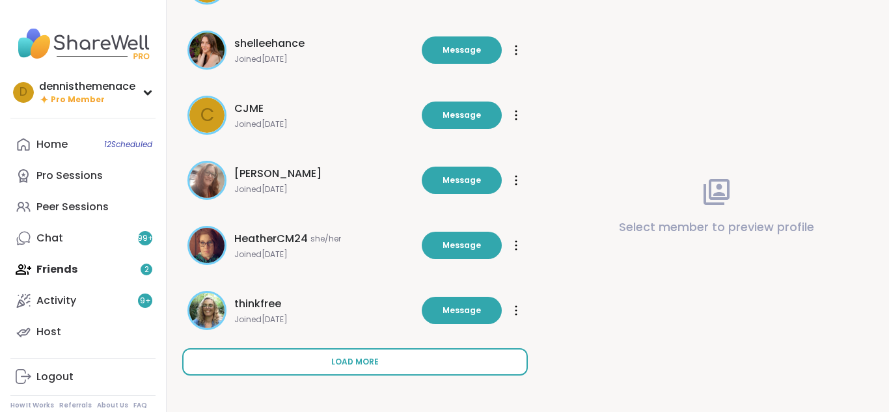
click at [361, 365] on span "Load more" at bounding box center [355, 362] width 48 height 12
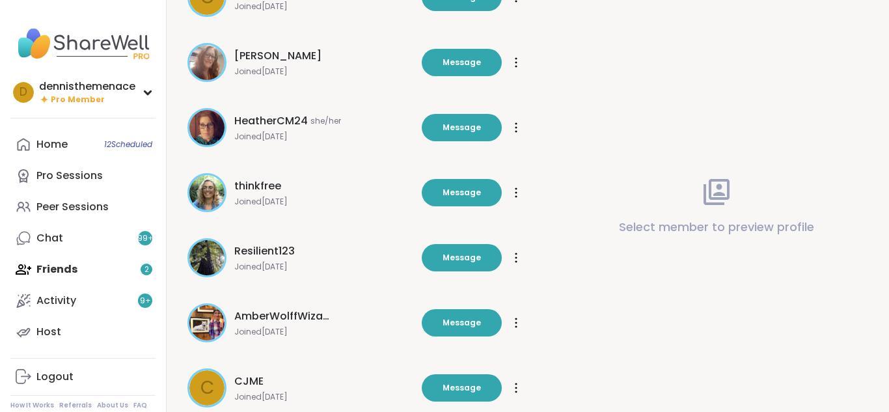
scroll to position [7745, 0]
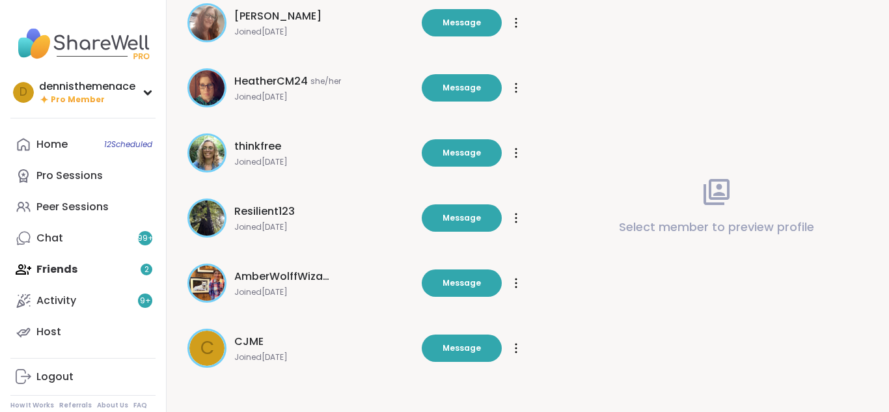
click at [255, 348] on span "CJME" at bounding box center [248, 342] width 29 height 16
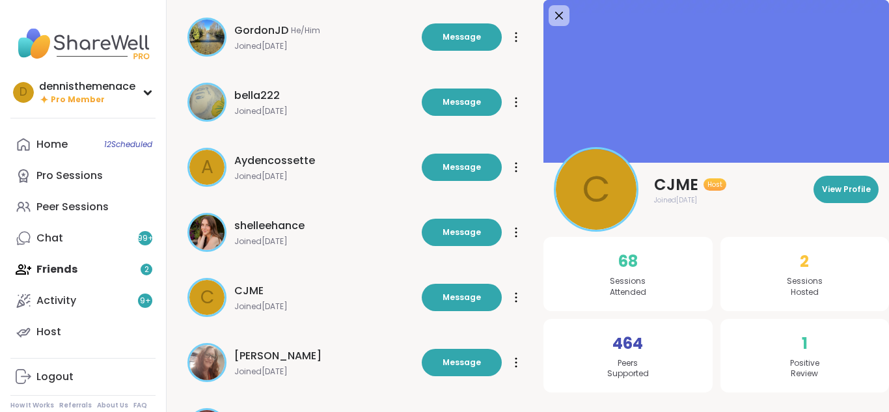
scroll to position [7380, 0]
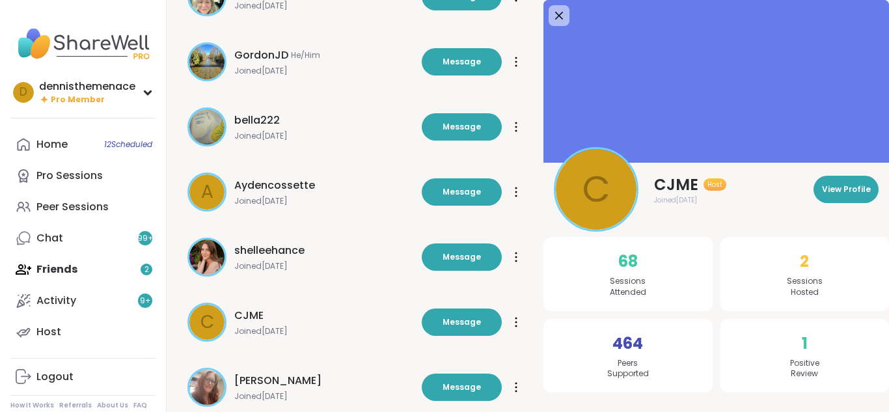
click at [259, 329] on span "Joined Sep 2024" at bounding box center [324, 331] width 180 height 10
click at [256, 318] on span "CJME" at bounding box center [248, 316] width 29 height 16
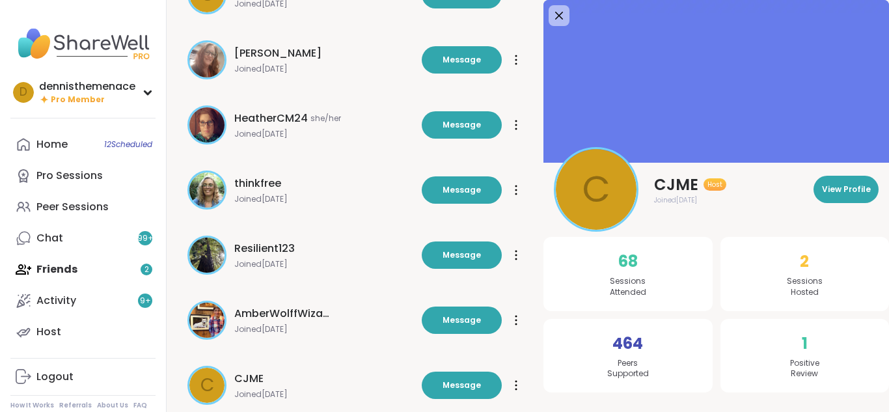
scroll to position [7745, 0]
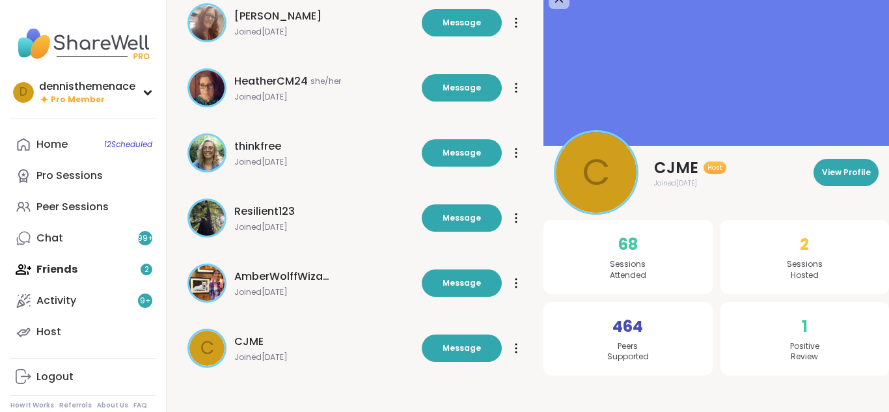
click at [249, 348] on span "CJME" at bounding box center [248, 342] width 29 height 16
click at [242, 364] on div "C CJME Joined Sep 2024 Message" at bounding box center [301, 348] width 227 height 39
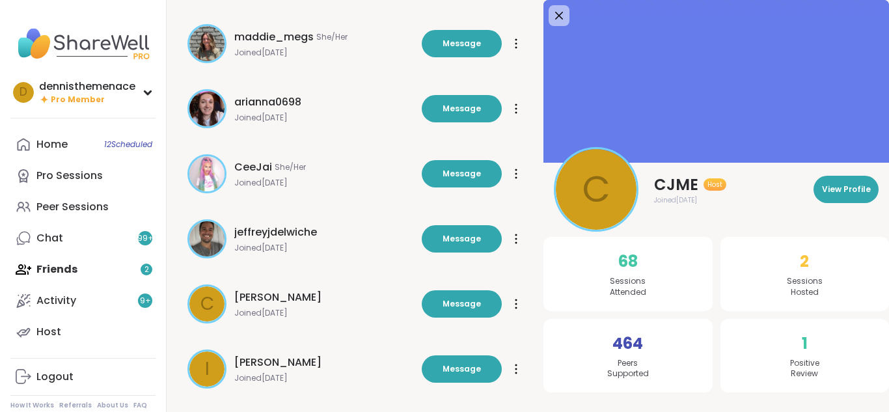
scroll to position [3187, 0]
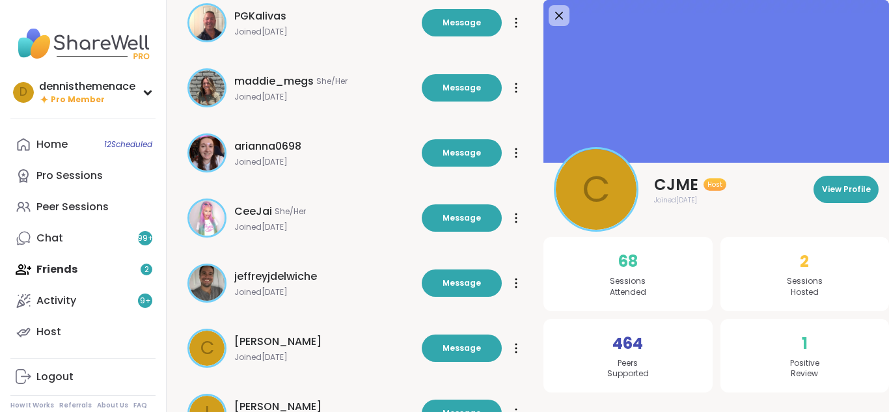
click at [260, 228] on span "Joined Feb 2025" at bounding box center [324, 227] width 180 height 10
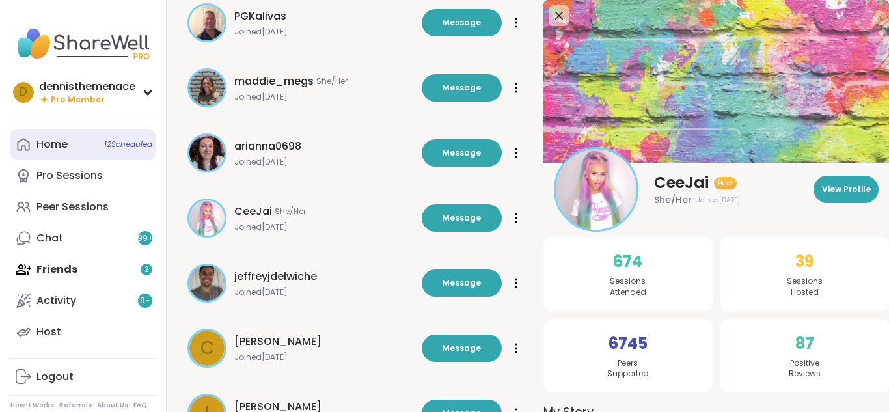
click at [49, 145] on div "Home 12 Scheduled" at bounding box center [51, 144] width 31 height 14
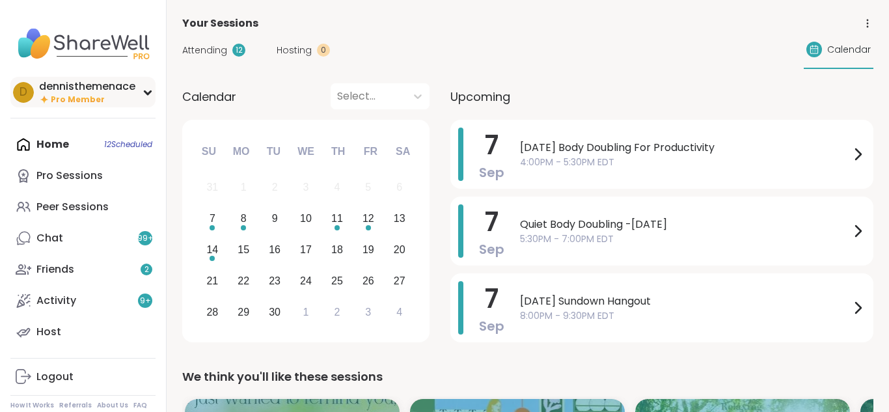
click at [77, 92] on div "dennisthemenace" at bounding box center [87, 86] width 96 height 14
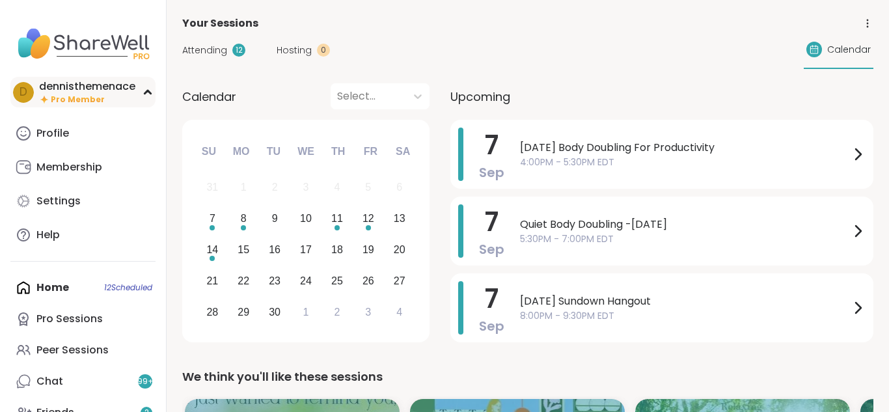
click at [77, 92] on div "dennisthemenace" at bounding box center [87, 86] width 96 height 14
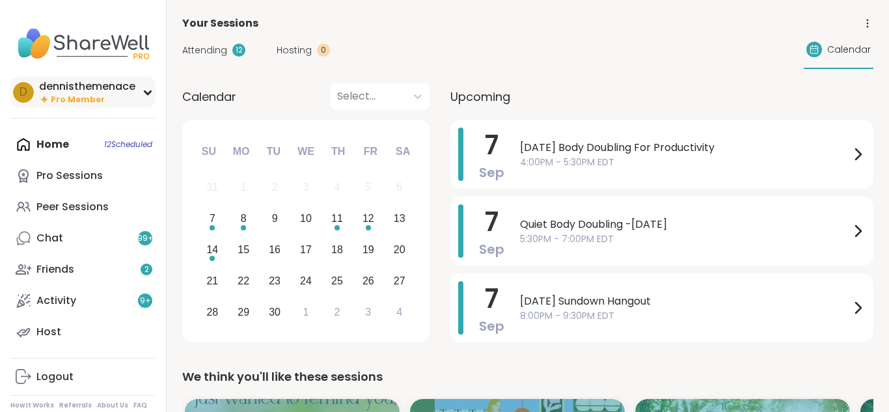
click at [87, 98] on span "Pro Member" at bounding box center [78, 99] width 54 height 11
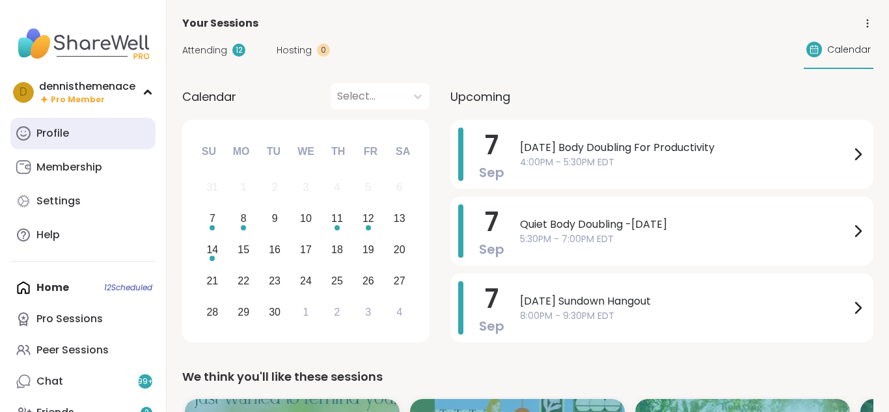
click at [59, 132] on div "Profile" at bounding box center [52, 133] width 33 height 14
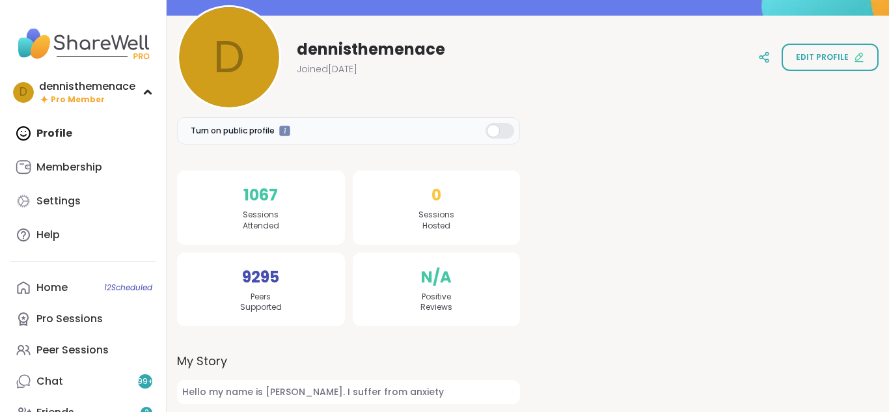
scroll to position [152, 0]
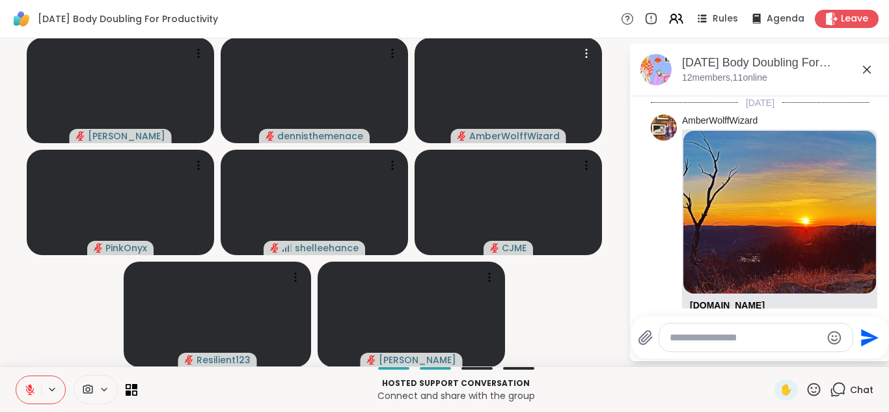
scroll to position [1428, 0]
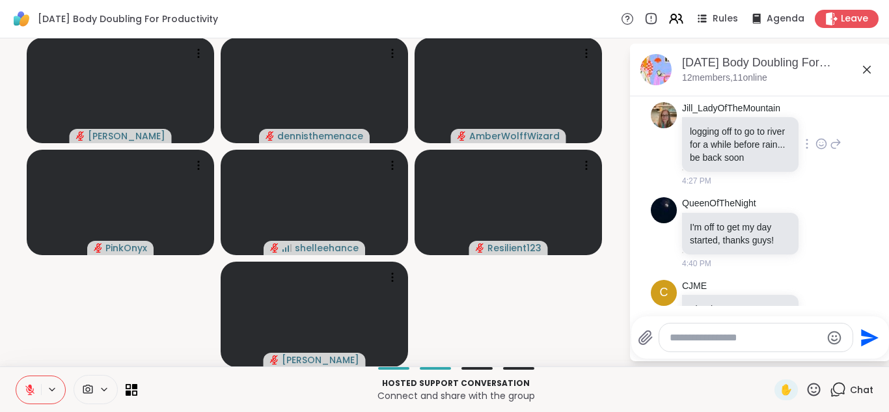
click at [869, 183] on div "[PERSON_NAME] logging off to go to river for a while before rain... be back soo…" at bounding box center [760, 145] width 219 height 96
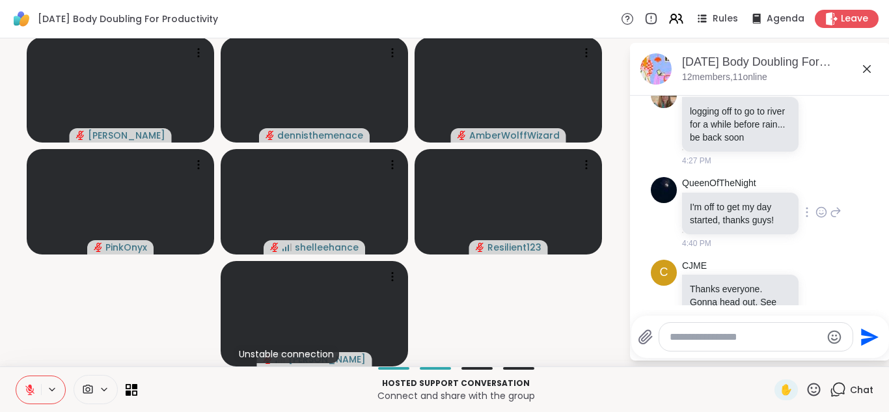
scroll to position [1492, 0]
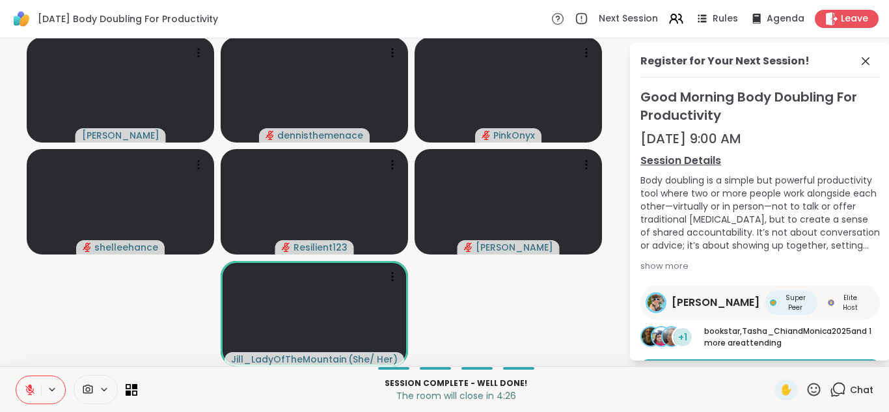
click at [865, 388] on span "Chat" at bounding box center [861, 390] width 23 height 13
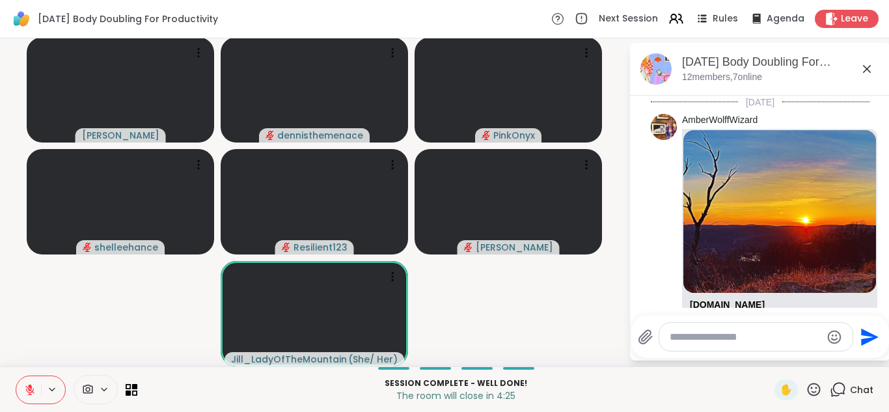
scroll to position [1479, 0]
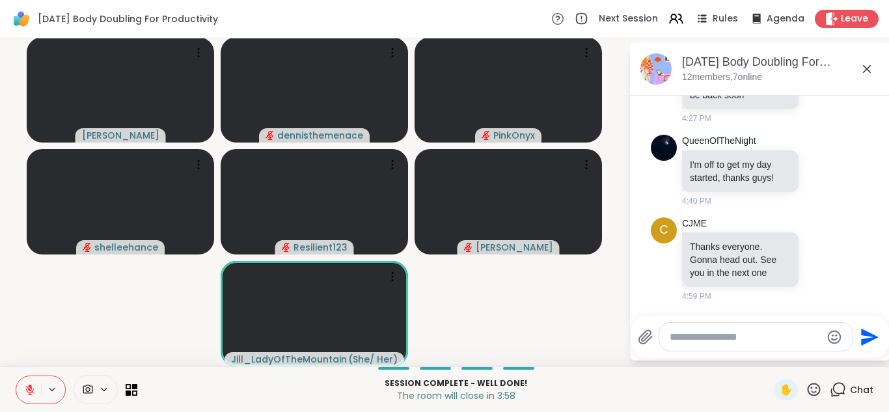
click at [30, 390] on icon at bounding box center [29, 389] width 9 height 9
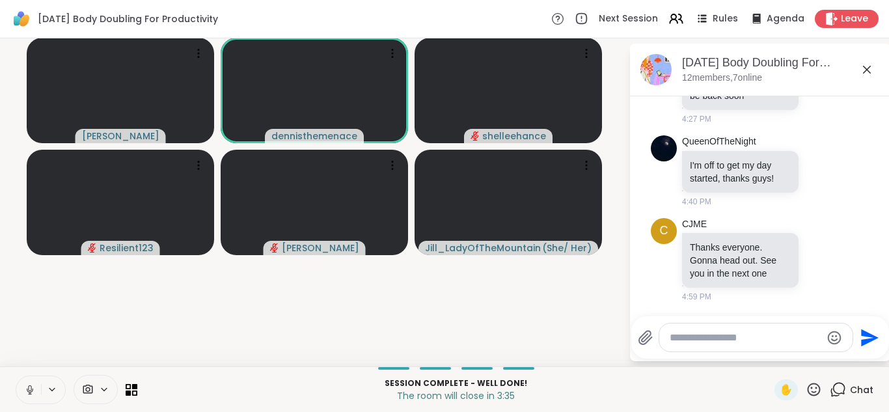
scroll to position [0, 0]
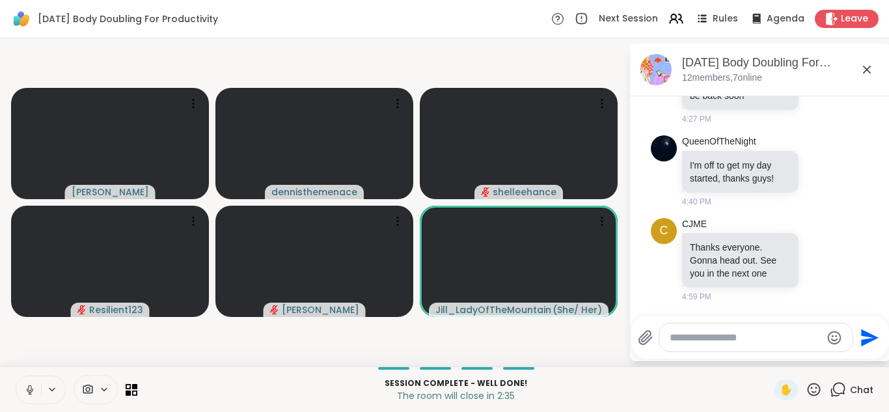
click at [29, 384] on icon at bounding box center [30, 390] width 12 height 12
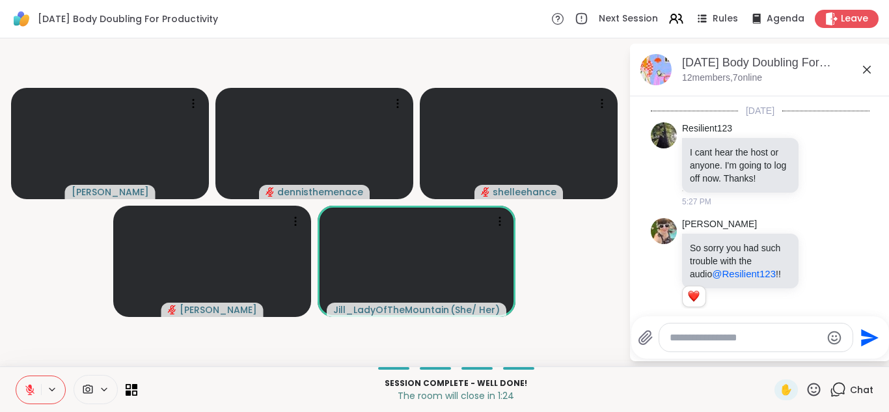
scroll to position [1701, 0]
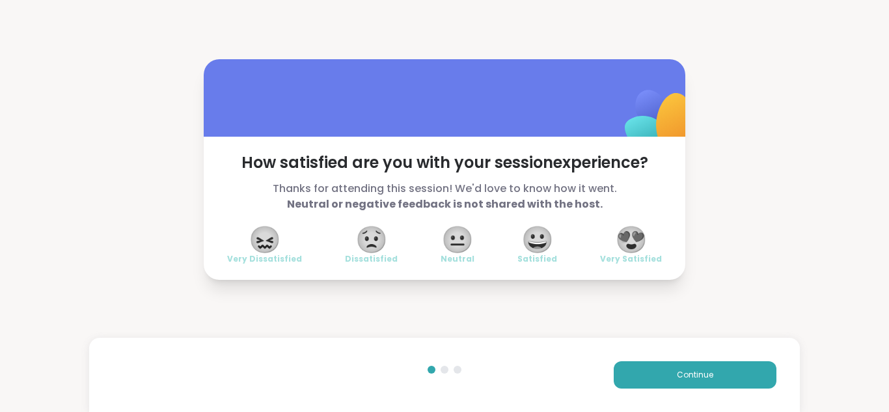
click at [632, 243] on span "😍" at bounding box center [631, 239] width 33 height 23
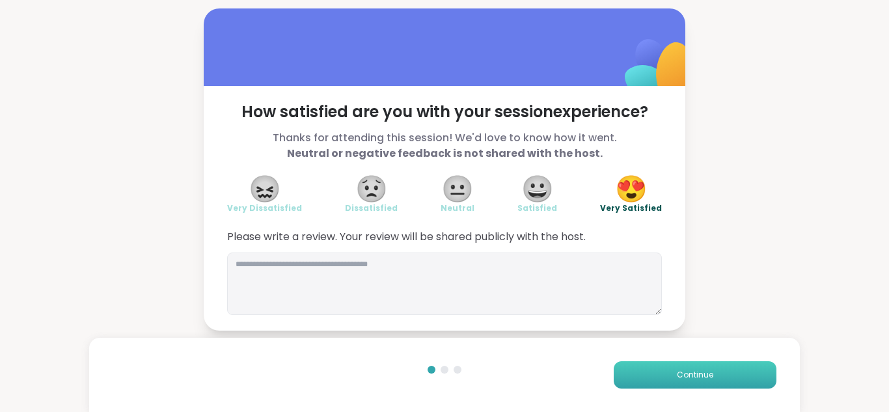
click at [694, 374] on span "Continue" at bounding box center [695, 375] width 36 height 12
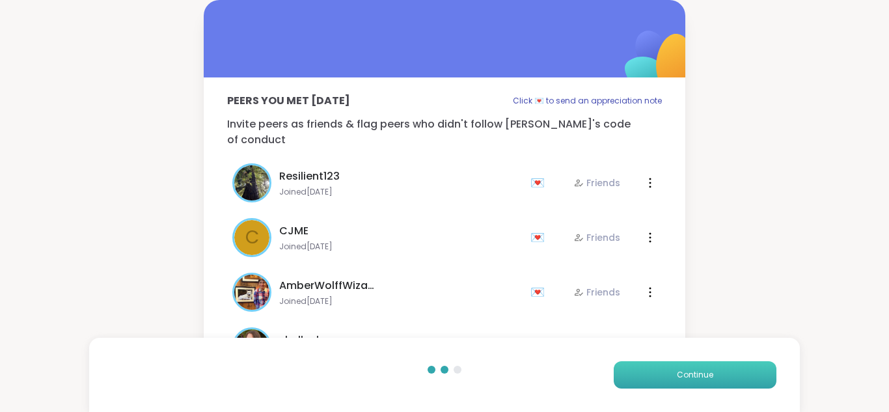
click at [694, 374] on span "Continue" at bounding box center [695, 375] width 36 height 12
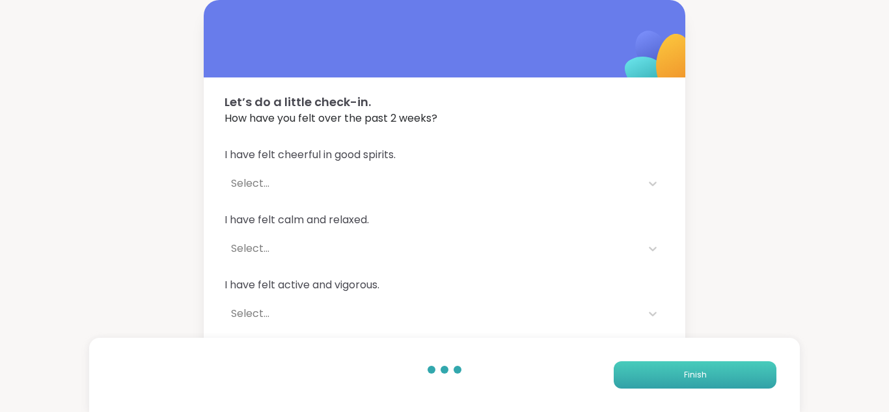
click at [694, 374] on span "Finish" at bounding box center [695, 375] width 23 height 12
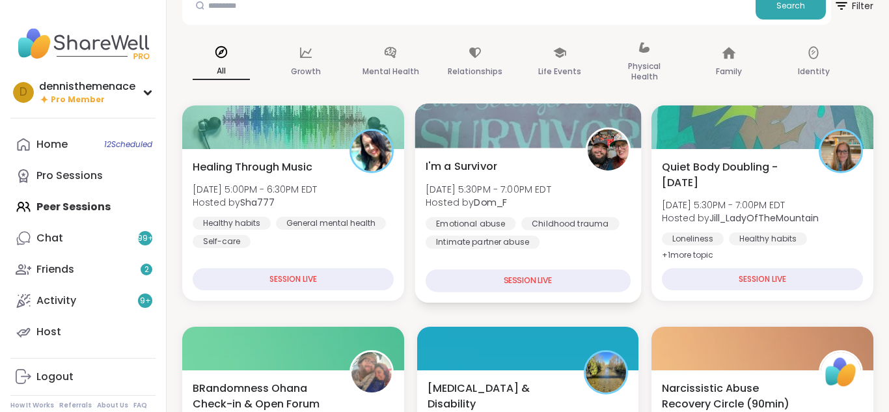
scroll to position [78, 0]
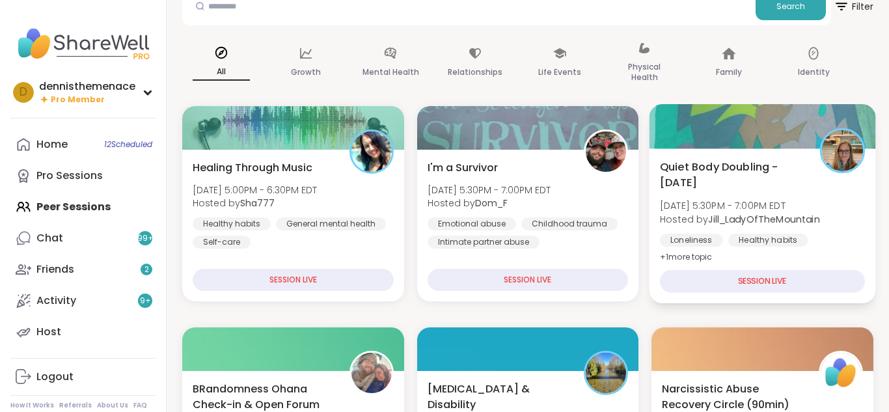
click at [767, 221] on b "Jill_LadyOfTheMountain" at bounding box center [764, 218] width 111 height 13
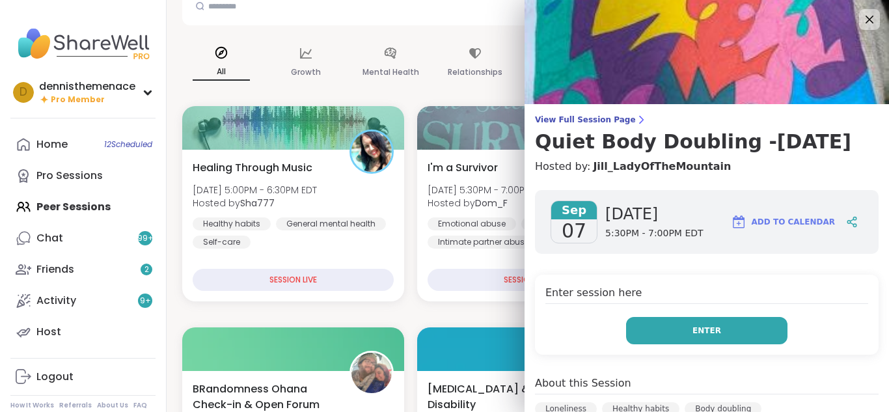
click at [709, 330] on span "Enter" at bounding box center [707, 331] width 29 height 12
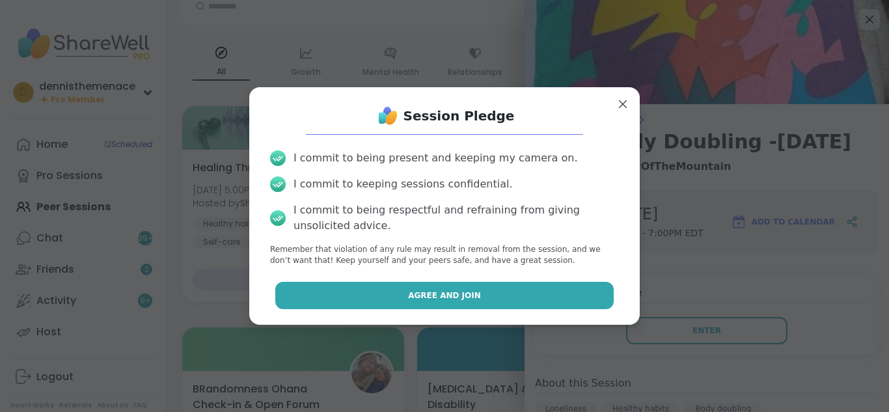
click at [443, 295] on span "Agree and Join" at bounding box center [444, 296] width 73 height 12
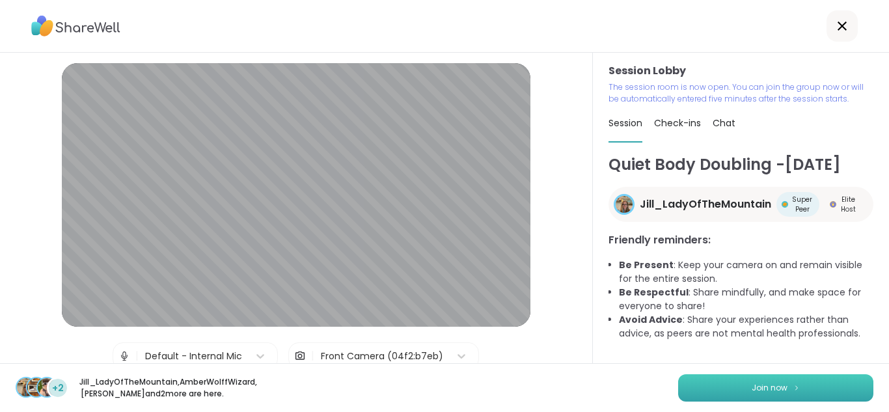
click at [774, 382] on span "Join now" at bounding box center [770, 388] width 36 height 12
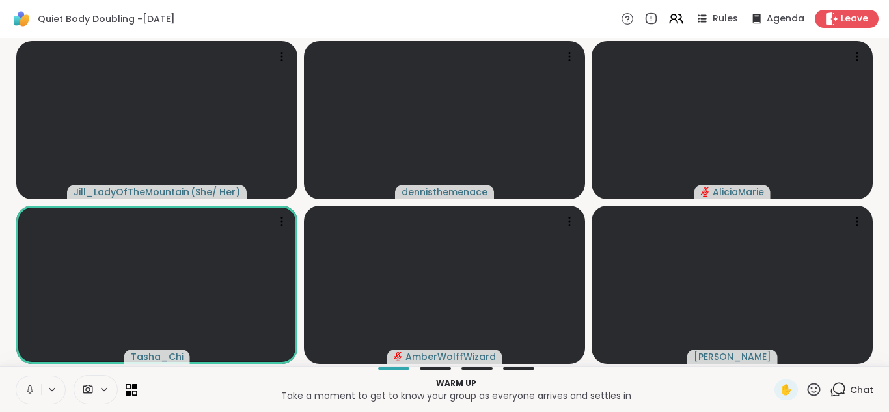
click at [29, 391] on icon at bounding box center [29, 388] width 3 height 6
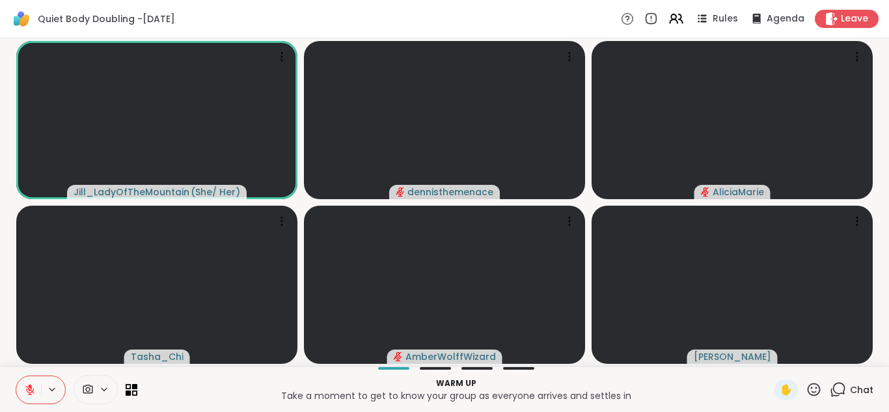
click at [29, 391] on icon at bounding box center [29, 389] width 9 height 9
click at [29, 391] on icon at bounding box center [30, 390] width 4 height 3
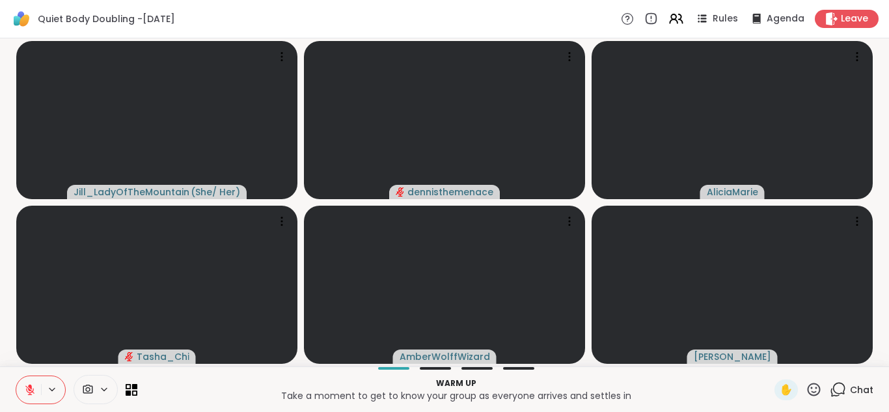
click at [27, 392] on icon at bounding box center [30, 390] width 12 height 12
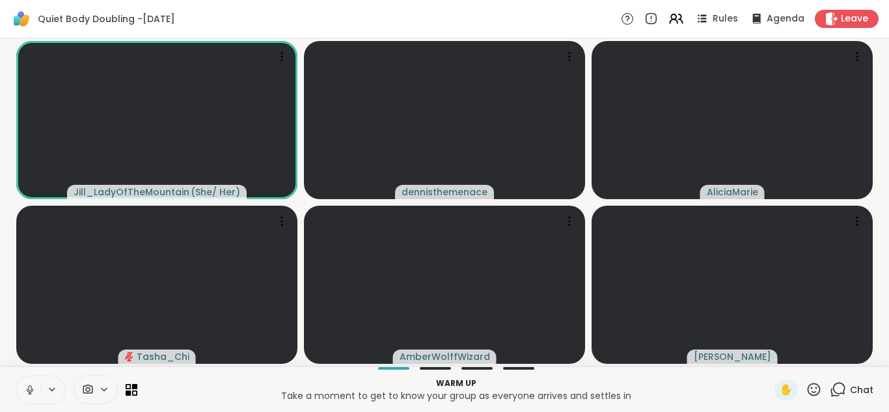
click at [33, 389] on icon at bounding box center [30, 390] width 7 height 4
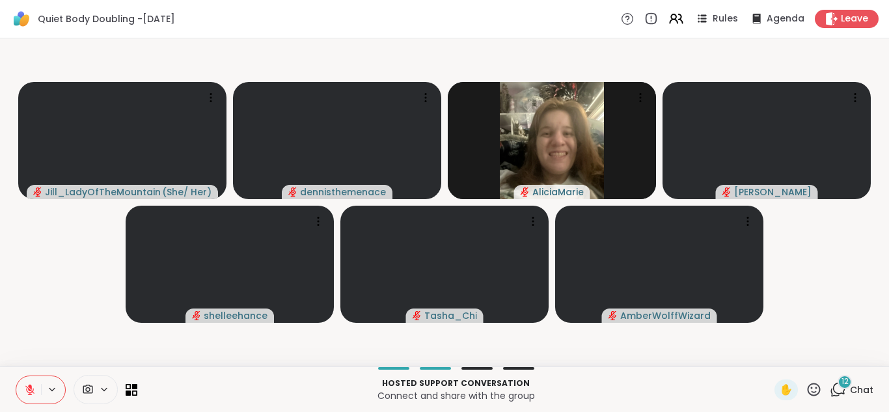
click at [863, 387] on span "Chat" at bounding box center [861, 390] width 23 height 13
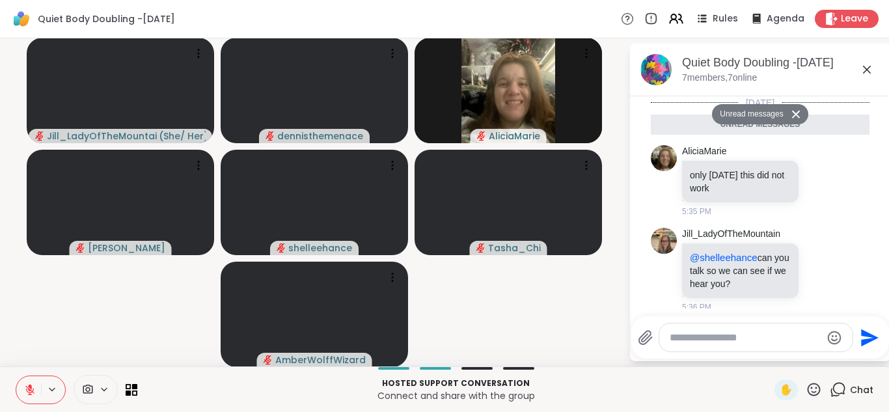
scroll to position [949, 0]
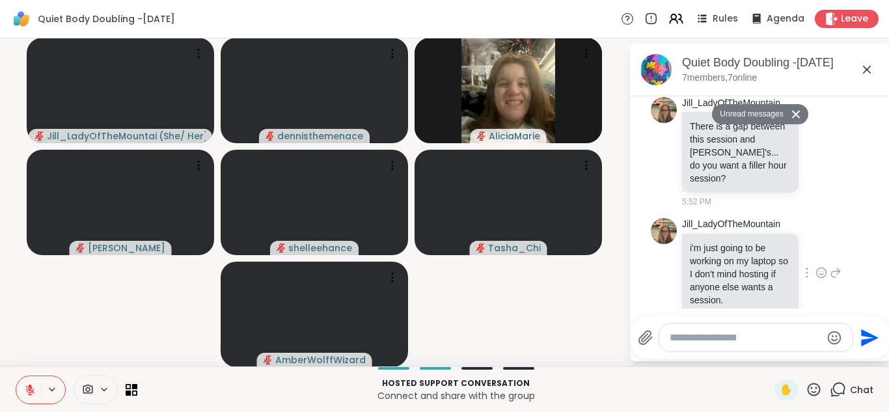
click at [837, 279] on div "[PERSON_NAME] i'm just going to be working on my laptop so I don't mind hosting…" at bounding box center [762, 273] width 160 height 111
click at [839, 283] on div "[PERSON_NAME] i'm just going to be working on my laptop so I don't mind hosting…" at bounding box center [762, 273] width 160 height 111
click at [824, 218] on div "[PERSON_NAME] i'm just going to be working on my laptop so I don't mind hosting…" at bounding box center [762, 273] width 160 height 111
click at [768, 120] on button "Unread messages" at bounding box center [749, 114] width 75 height 21
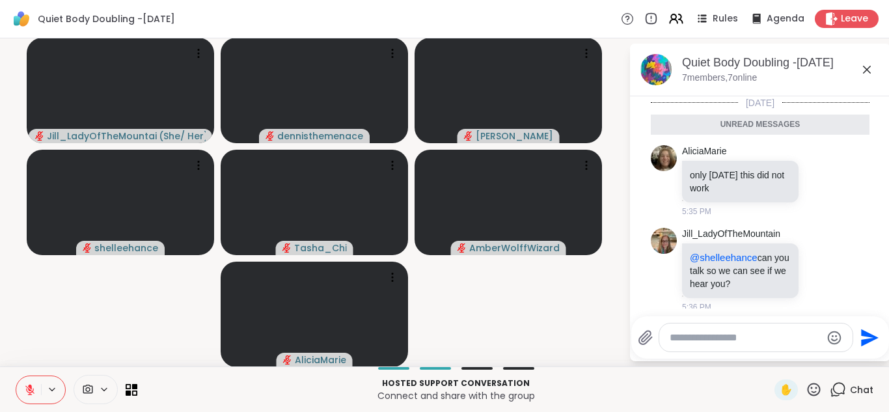
click at [29, 391] on icon at bounding box center [30, 390] width 12 height 12
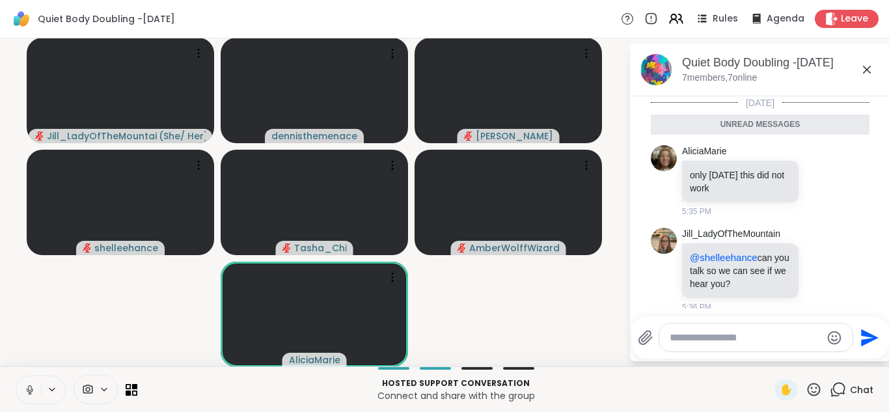
click at [27, 388] on icon at bounding box center [30, 390] width 12 height 12
click at [29, 385] on icon at bounding box center [30, 386] width 4 height 5
click at [33, 389] on icon at bounding box center [30, 390] width 7 height 4
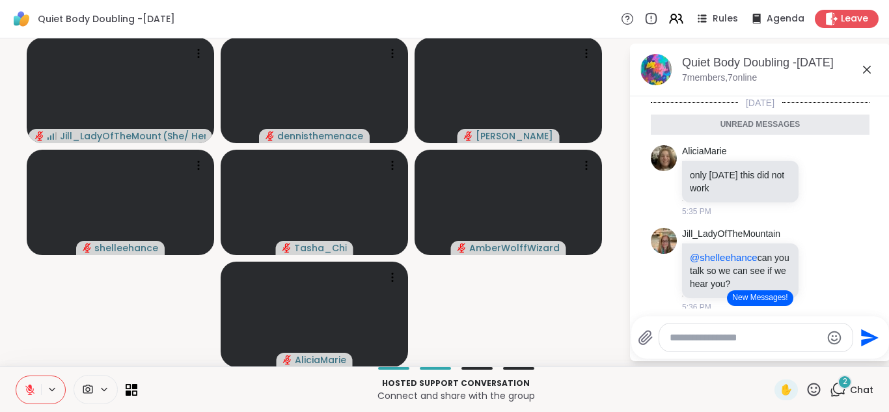
click at [762, 301] on button "New Messages!" at bounding box center [760, 298] width 66 height 16
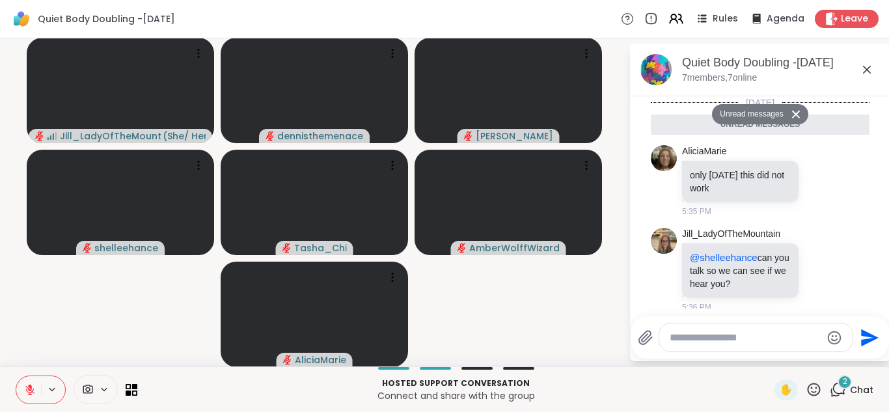
scroll to position [1235, 0]
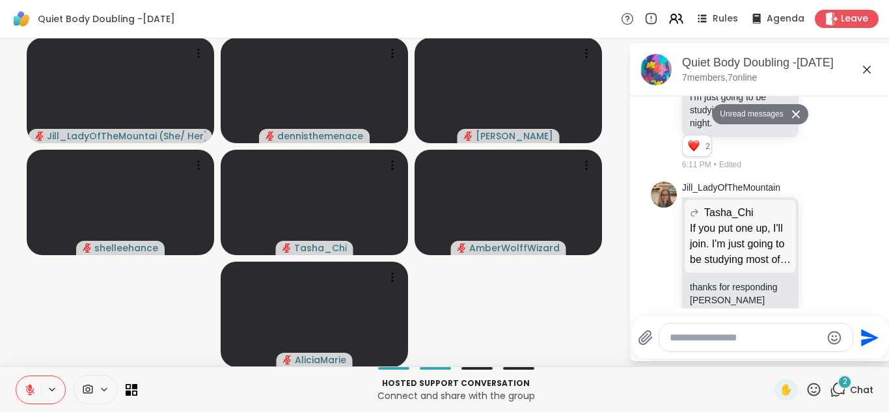
click at [762, 318] on div "6:11 PM" at bounding box center [741, 324] width 119 height 12
click at [763, 350] on div at bounding box center [756, 338] width 193 height 28
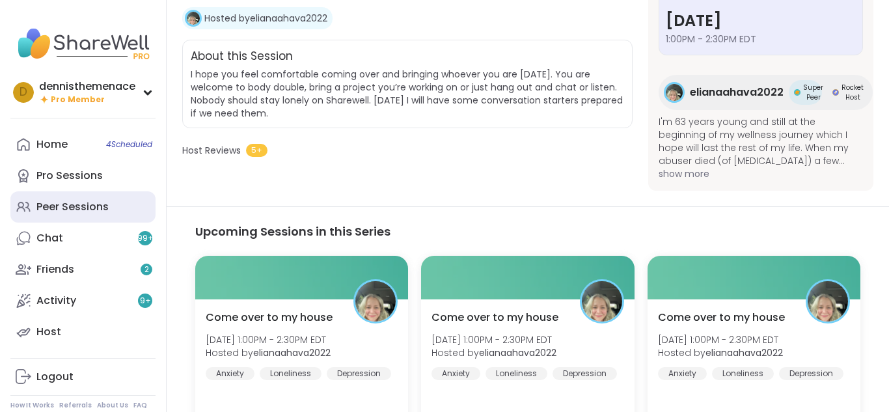
click at [63, 203] on div "Peer Sessions" at bounding box center [72, 207] width 72 height 14
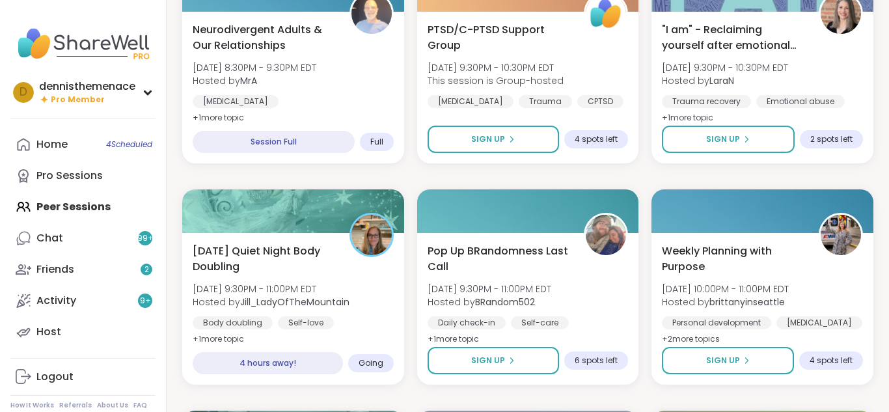
scroll to position [1563, 0]
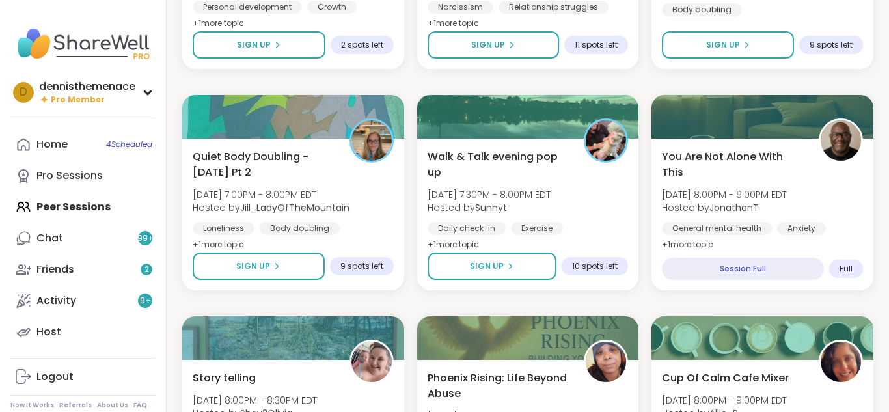
scroll to position [964, 0]
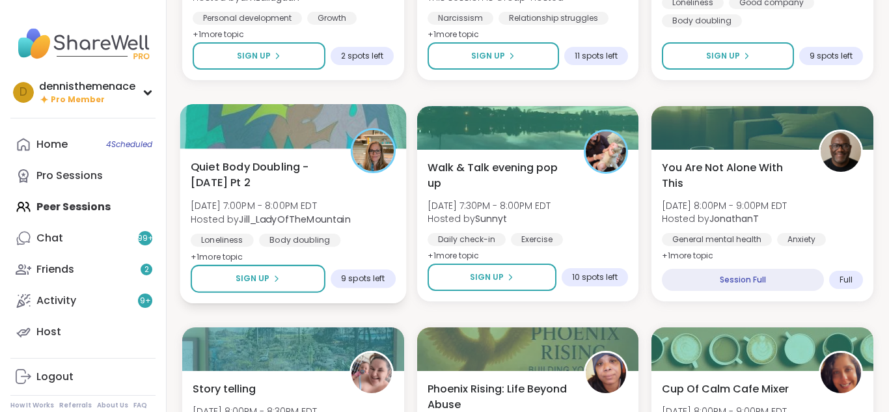
click at [277, 209] on span "[DATE] 7:00PM - 8:00PM EDT" at bounding box center [271, 205] width 160 height 13
click at [280, 280] on button "Sign Up" at bounding box center [258, 279] width 135 height 28
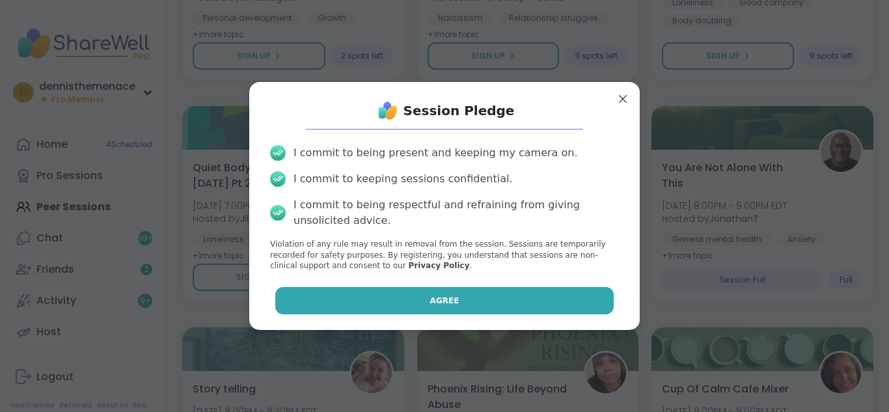
click at [447, 299] on span "Agree" at bounding box center [444, 301] width 29 height 12
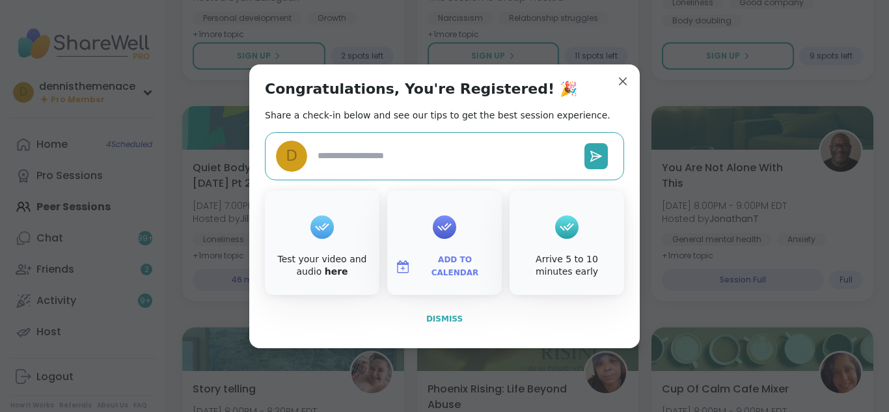
type textarea "*"
click at [447, 317] on span "Dismiss" at bounding box center [444, 318] width 36 height 9
